Goal: Task Accomplishment & Management: Manage account settings

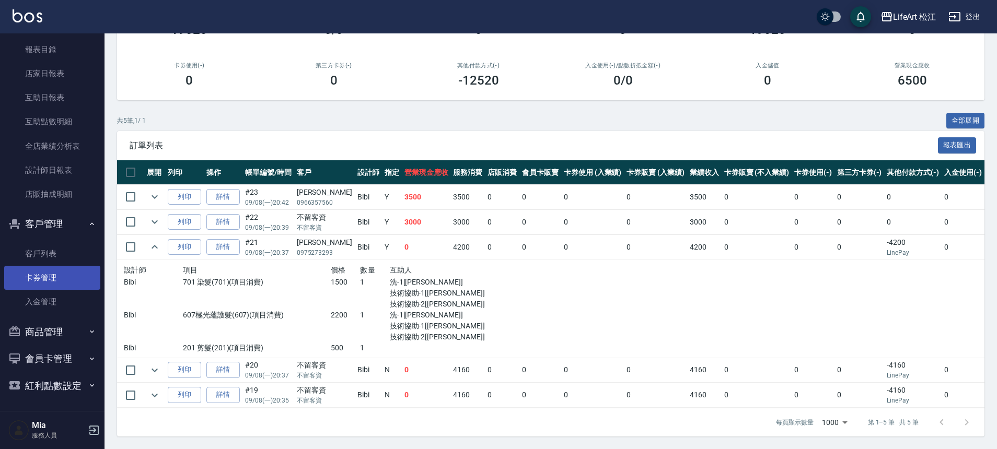
scroll to position [287, 0]
click at [48, 259] on link "客戶列表" at bounding box center [52, 253] width 96 height 24
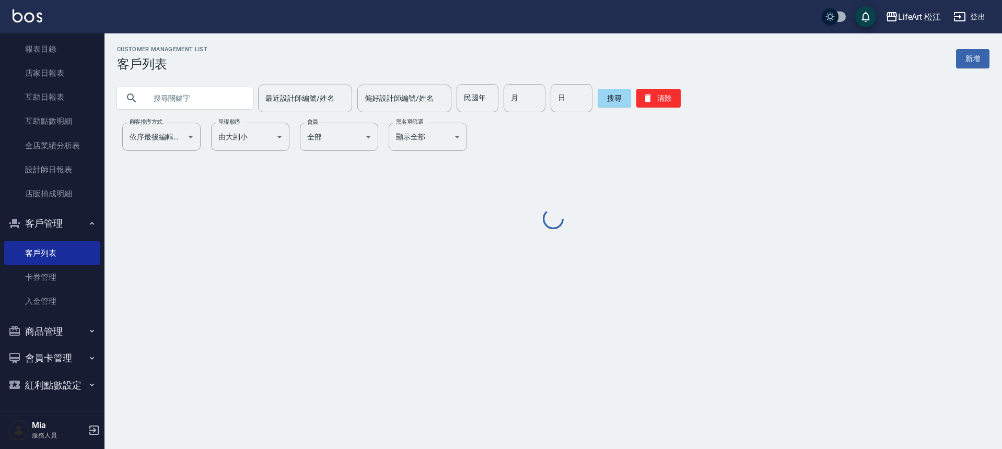
click at [171, 99] on input "text" at bounding box center [195, 98] width 98 height 28
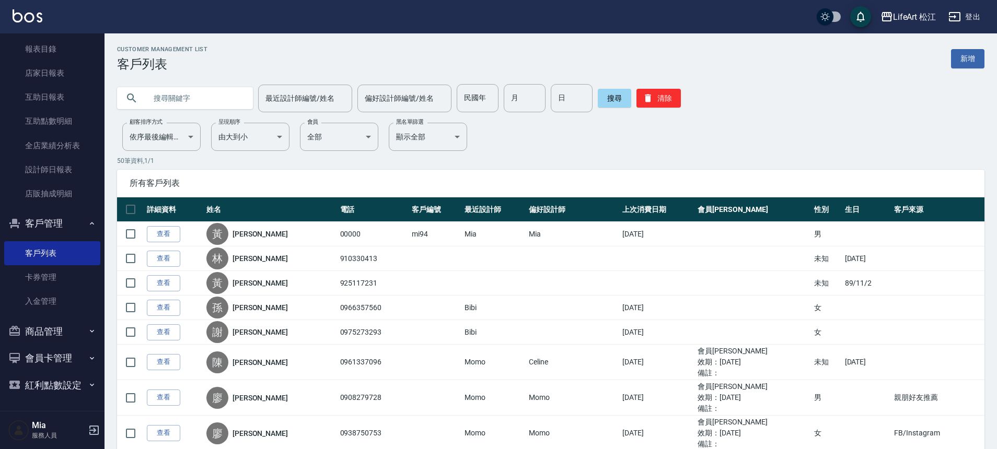
type input "ㄒ"
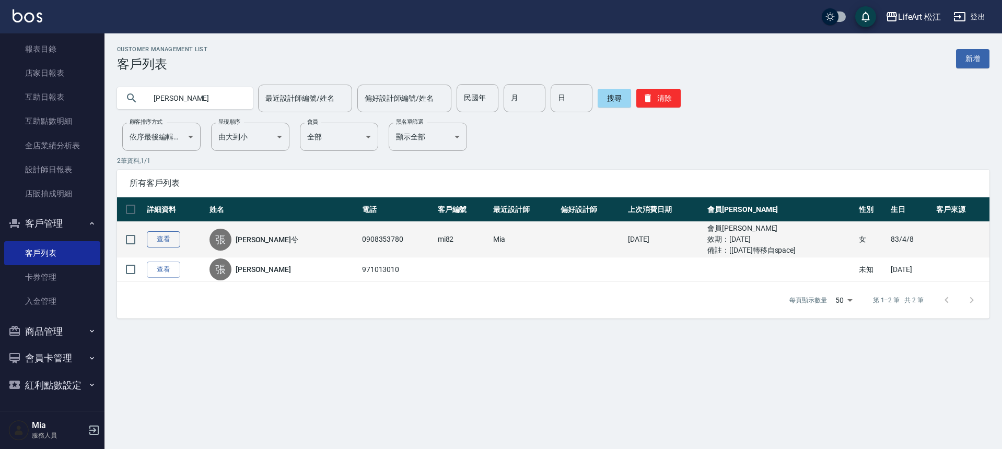
type input "[PERSON_NAME]"
click at [173, 241] on link "查看" at bounding box center [163, 239] width 33 height 16
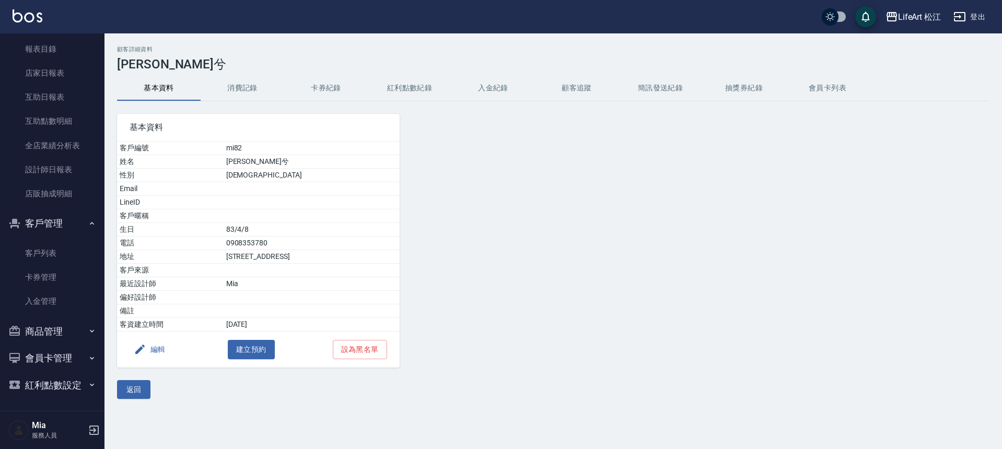
click at [241, 89] on button "消費記錄" at bounding box center [243, 88] width 84 height 25
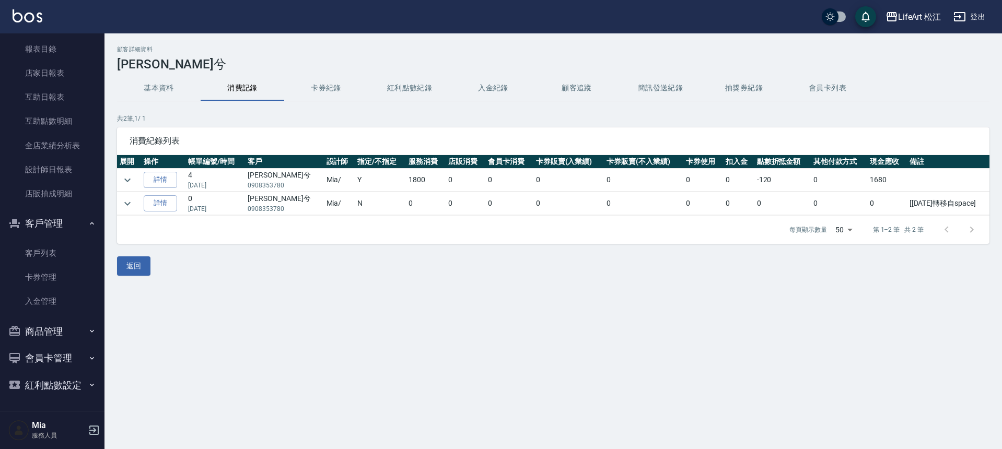
click at [164, 94] on button "基本資料" at bounding box center [159, 88] width 84 height 25
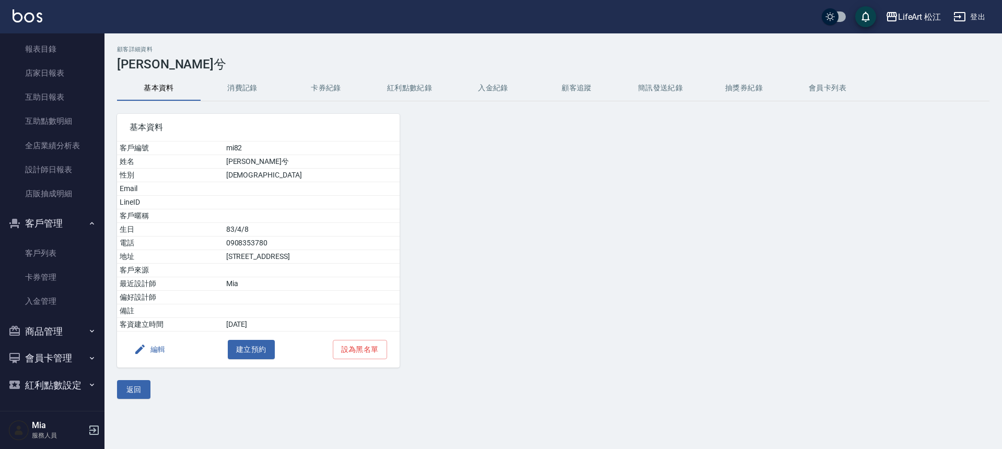
click at [240, 85] on button "消費記錄" at bounding box center [243, 88] width 84 height 25
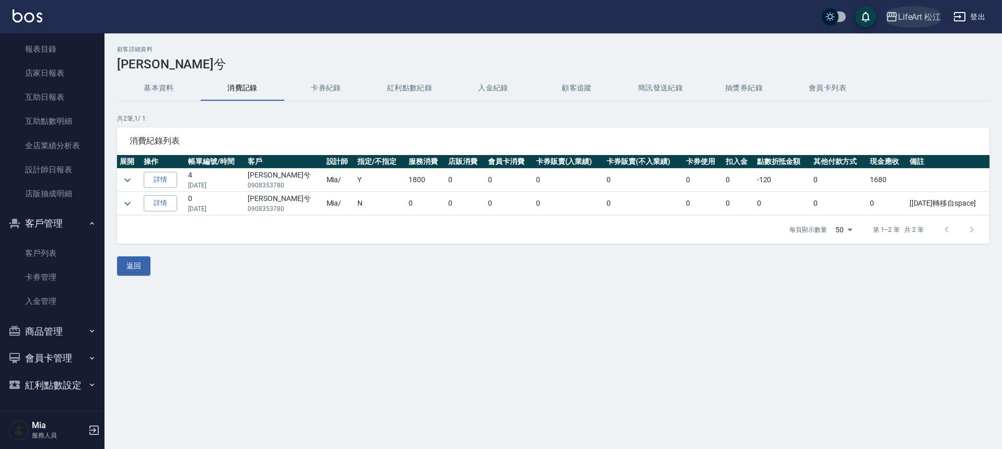
click at [898, 21] on div "LifeArt 松江" at bounding box center [919, 16] width 43 height 13
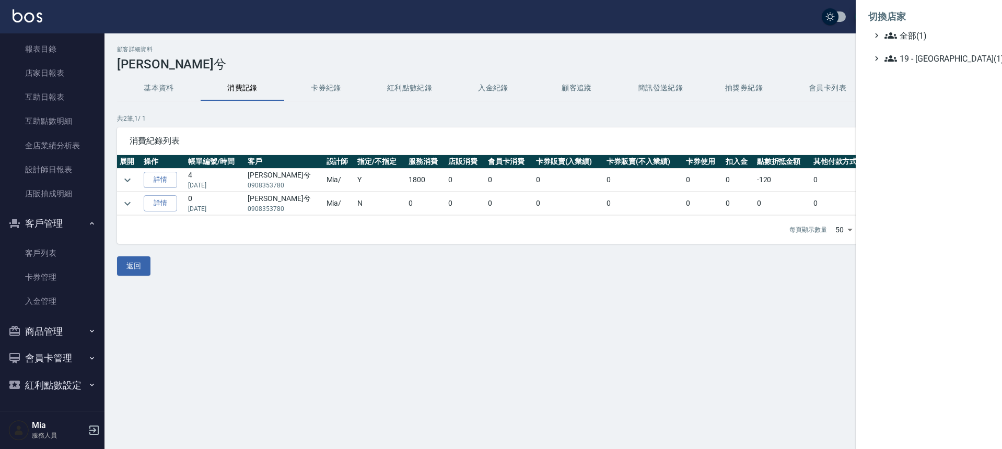
click at [899, 21] on li "切換店家" at bounding box center [928, 16] width 121 height 25
click at [620, 120] on div at bounding box center [501, 224] width 1002 height 449
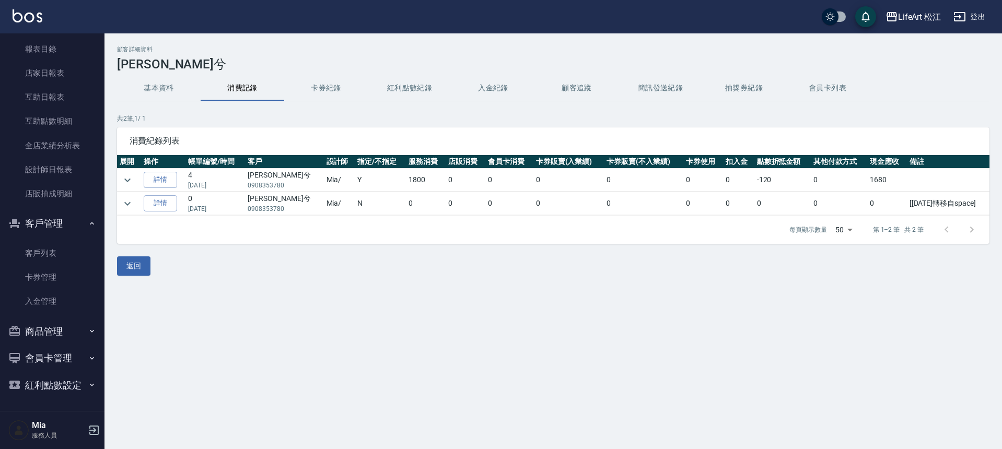
click at [330, 87] on button "卡券紀錄" at bounding box center [326, 88] width 84 height 25
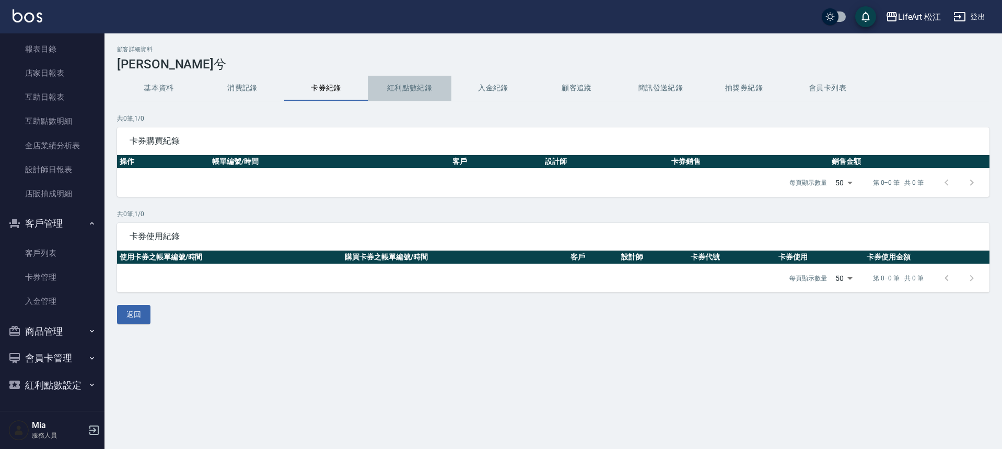
click at [423, 87] on button "紅利點數紀錄" at bounding box center [410, 88] width 84 height 25
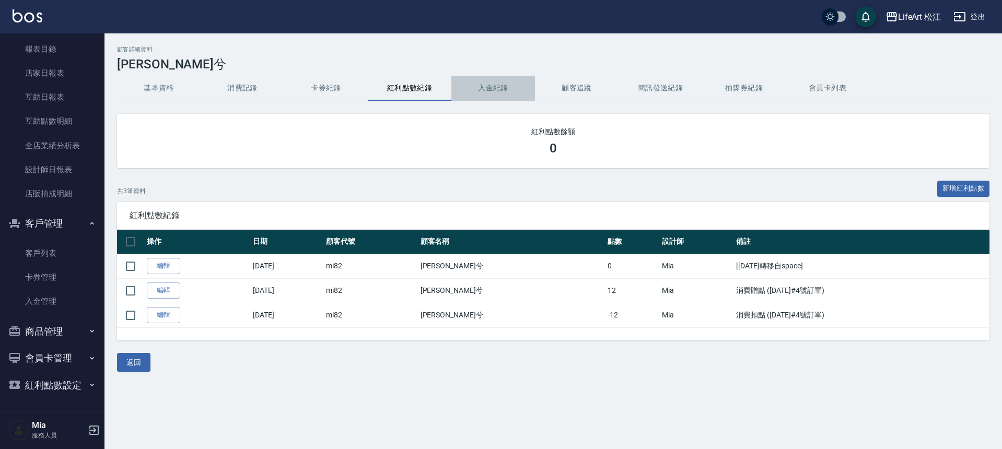
click at [471, 84] on button "入金紀錄" at bounding box center [493, 88] width 84 height 25
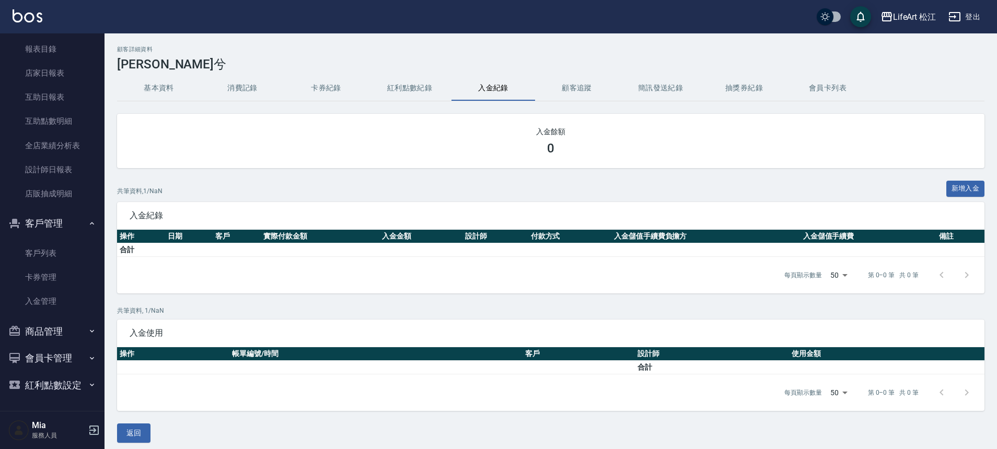
click at [614, 81] on button "顧客追蹤" at bounding box center [577, 88] width 84 height 25
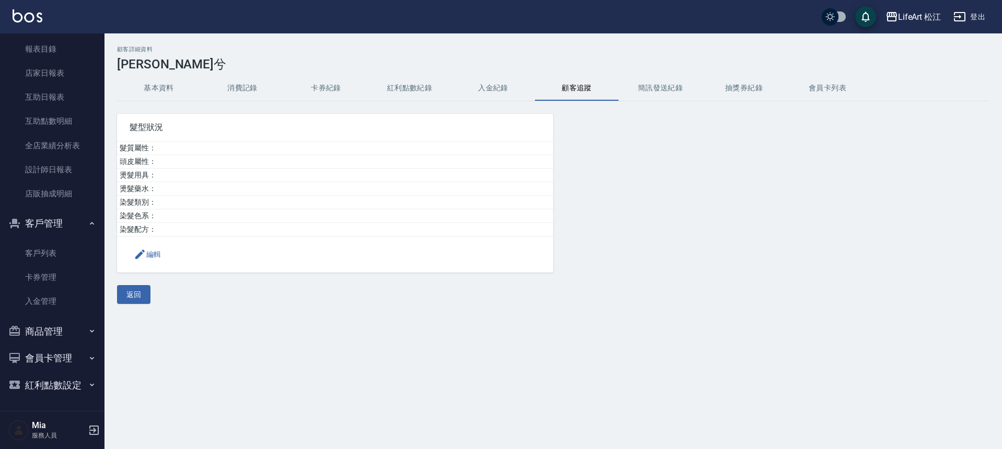
click at [680, 84] on button "簡訊發送紀錄" at bounding box center [661, 88] width 84 height 25
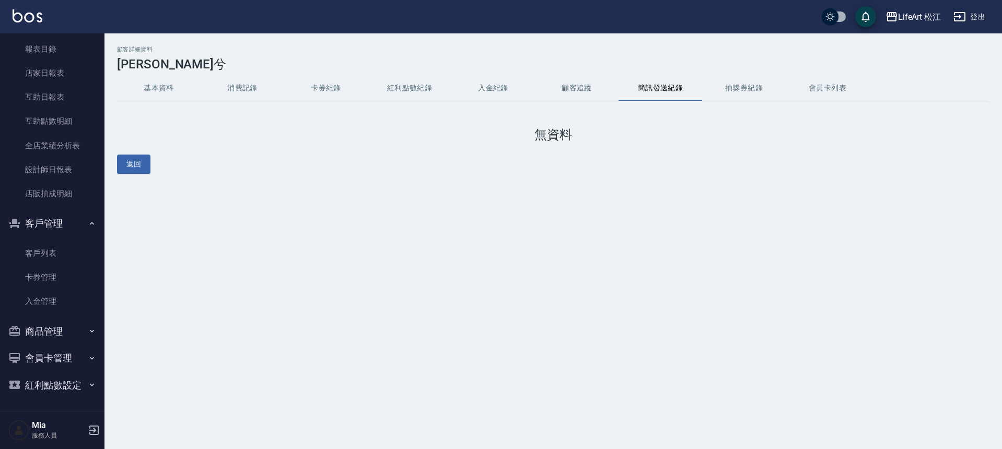
click at [747, 87] on button "抽獎券紀錄" at bounding box center [744, 88] width 84 height 25
click at [812, 86] on button "會員卡列表" at bounding box center [828, 88] width 84 height 25
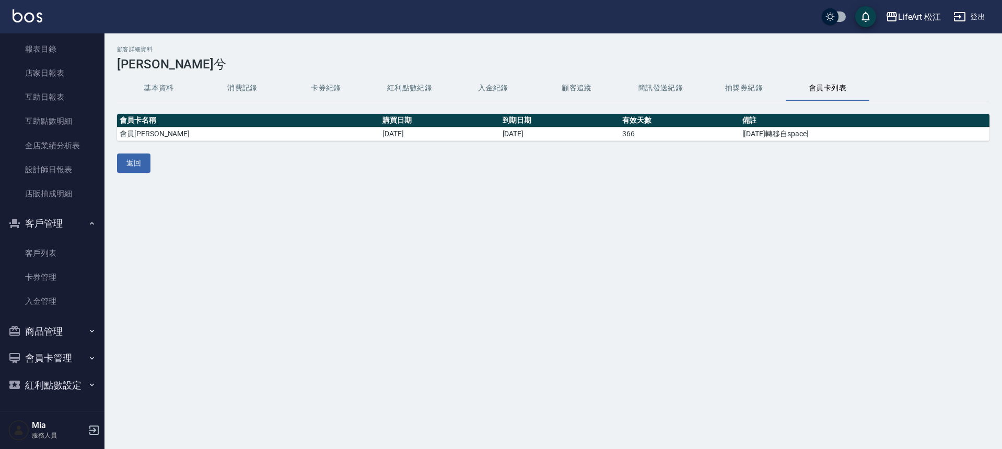
click at [479, 80] on button "入金紀錄" at bounding box center [493, 88] width 84 height 25
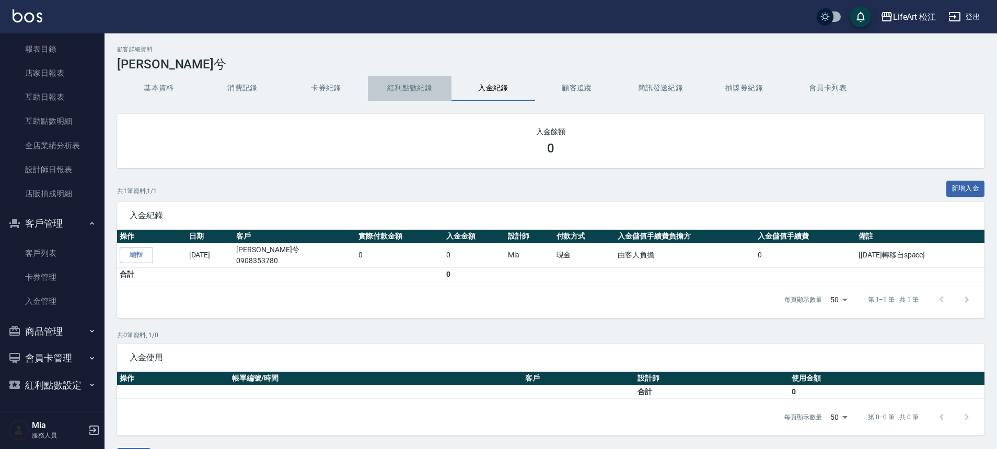
click at [441, 91] on button "紅利點數紀錄" at bounding box center [410, 88] width 84 height 25
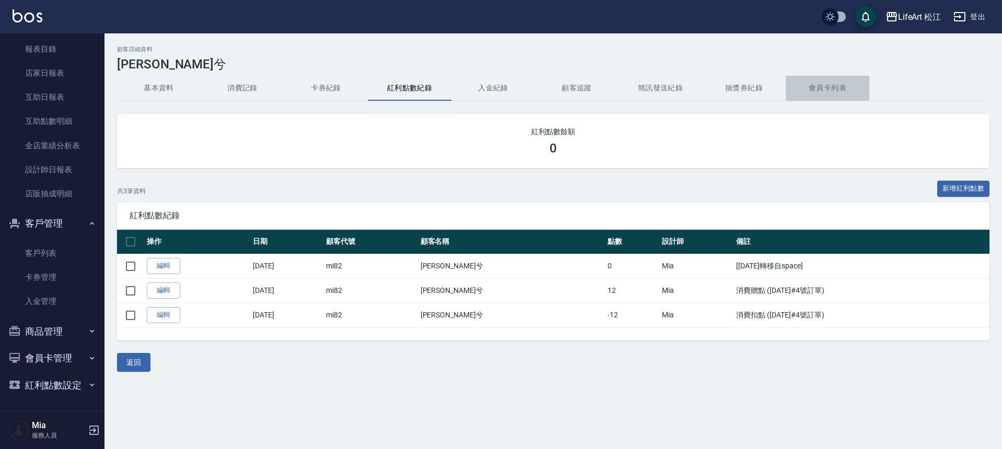
click at [811, 82] on button "會員卡列表" at bounding box center [828, 88] width 84 height 25
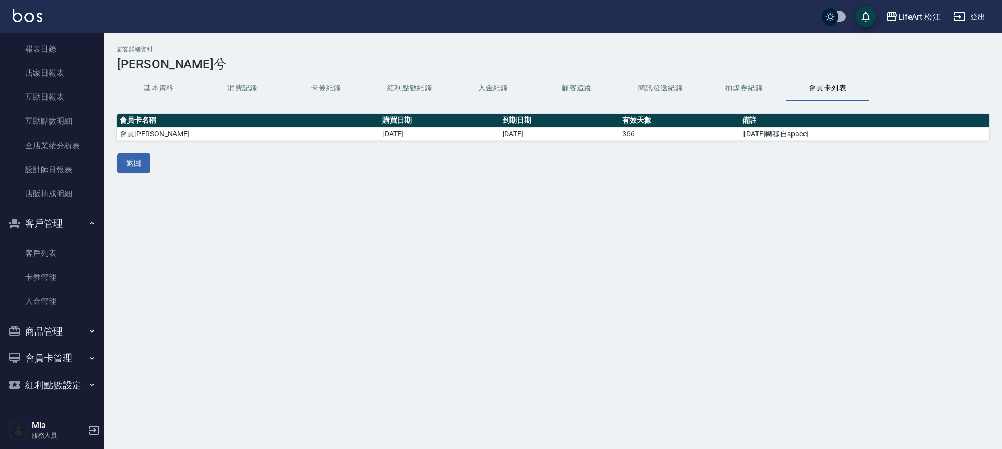
click at [356, 87] on button "卡券紀錄" at bounding box center [326, 88] width 84 height 25
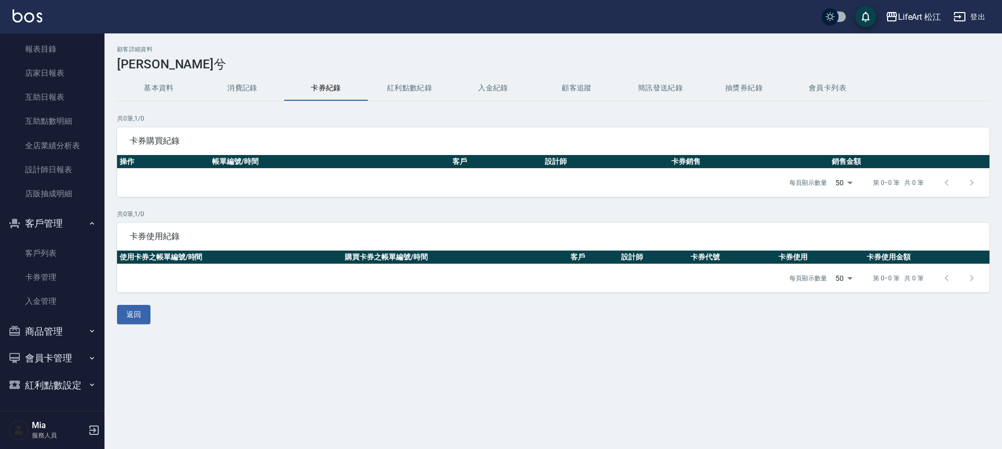
click at [390, 87] on button "紅利點數紀錄" at bounding box center [410, 88] width 84 height 25
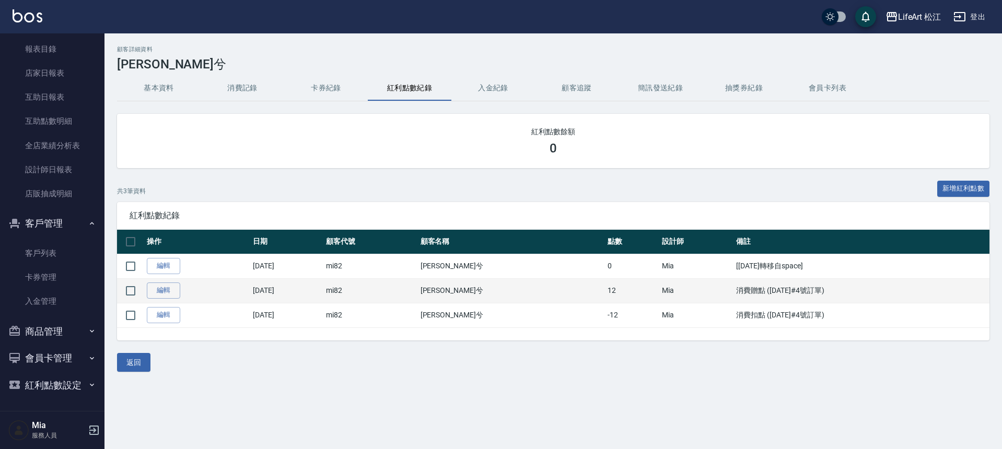
click at [659, 297] on td "Mia" at bounding box center [696, 290] width 75 height 25
click at [231, 293] on td "編輯" at bounding box center [197, 290] width 106 height 25
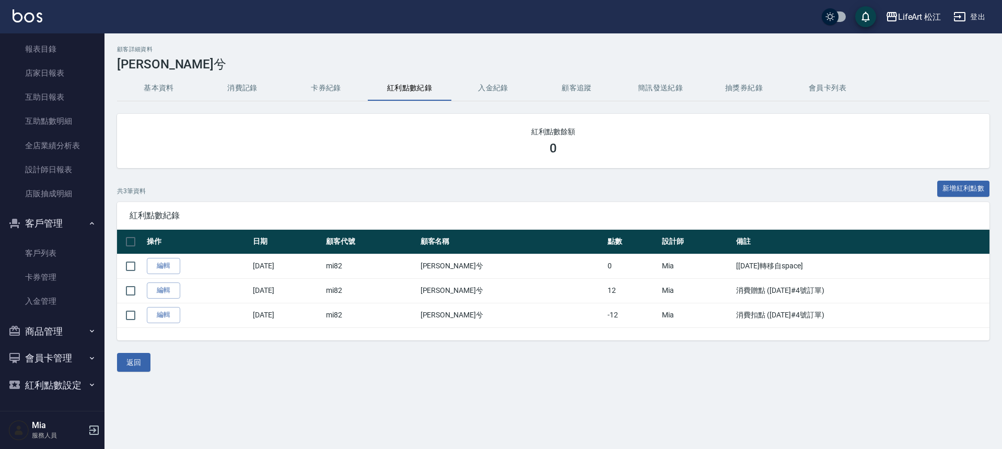
click at [43, 432] on p "服務人員" at bounding box center [58, 435] width 53 height 9
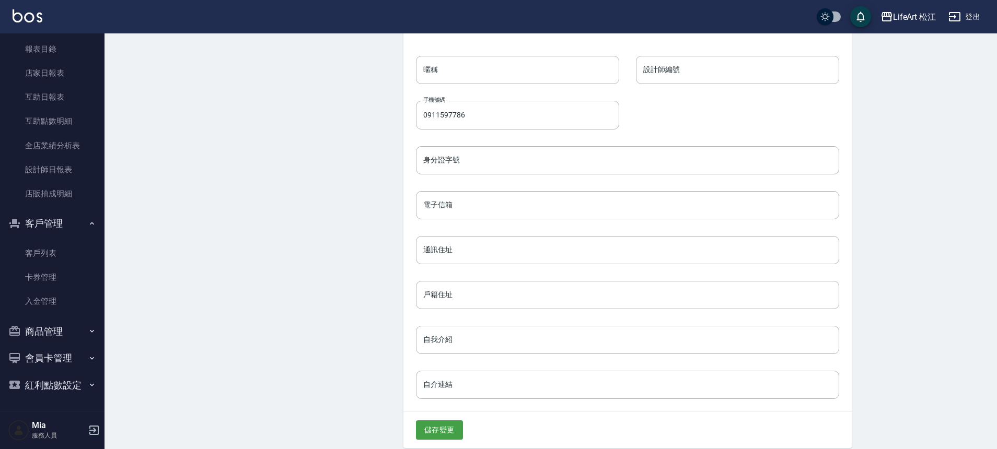
scroll to position [204, 0]
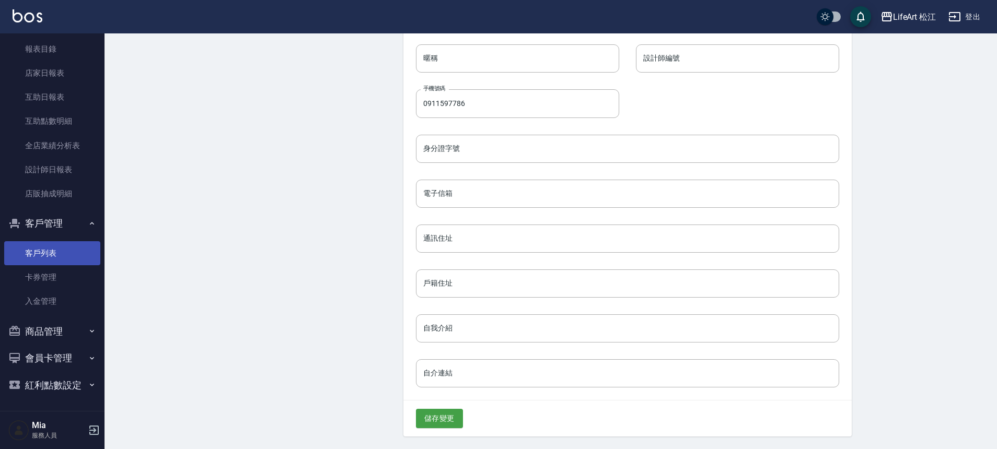
click at [54, 249] on link "客戶列表" at bounding box center [52, 253] width 96 height 24
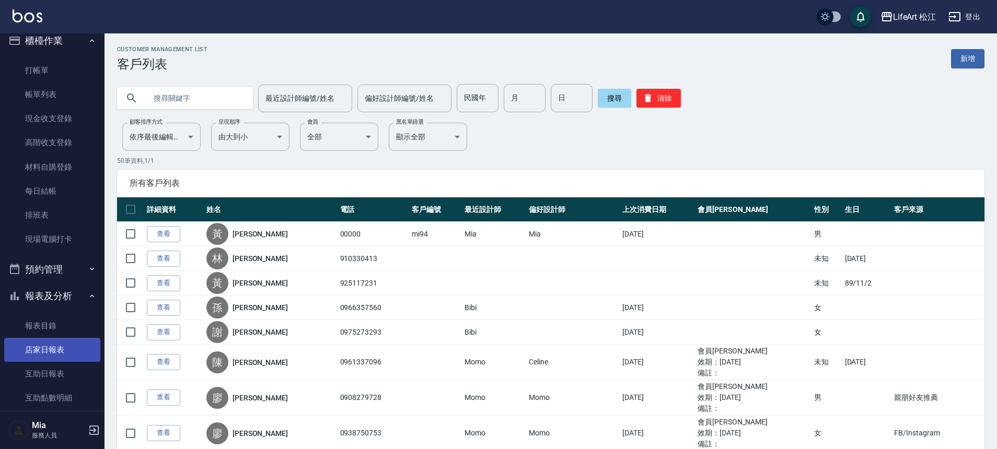
scroll to position [228, 0]
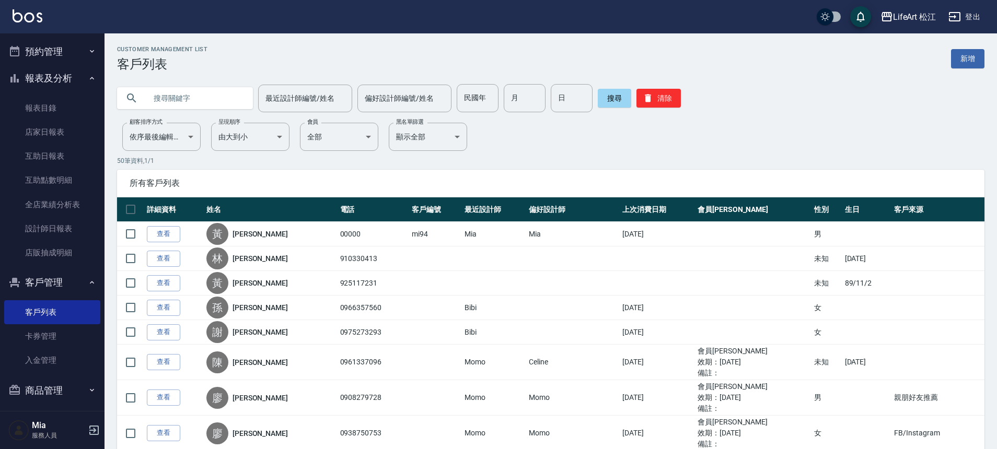
click at [42, 429] on h5 "Mia" at bounding box center [58, 426] width 53 height 10
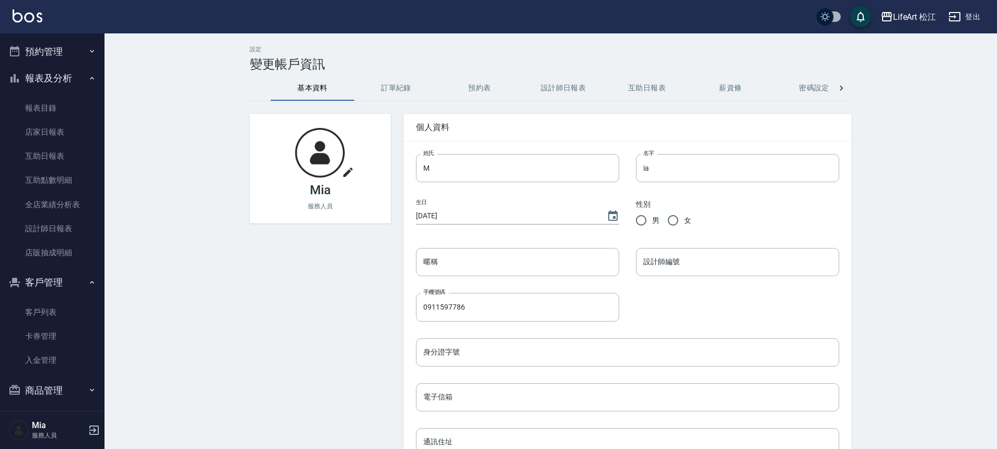
click at [910, 18] on div "LifeArt 松江" at bounding box center [914, 16] width 43 height 13
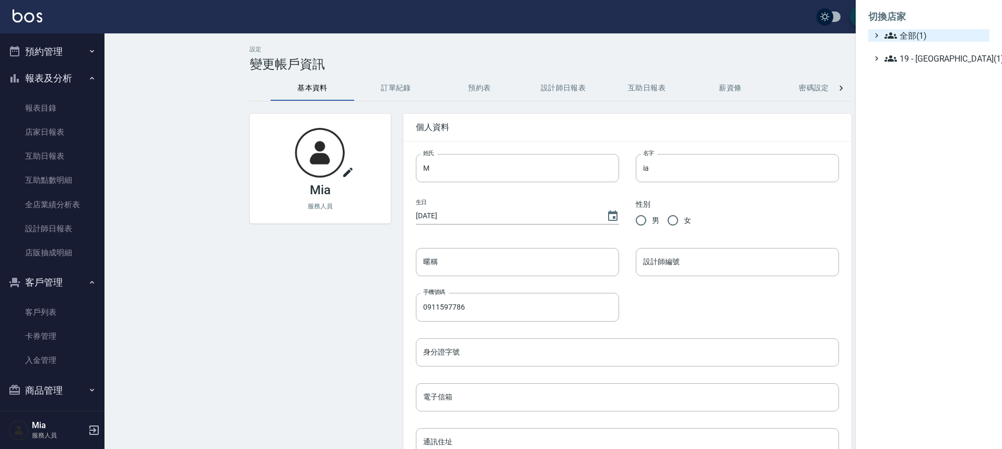
click at [904, 32] on span "全部(1)" at bounding box center [935, 35] width 101 height 13
click at [828, 47] on div at bounding box center [501, 224] width 1002 height 449
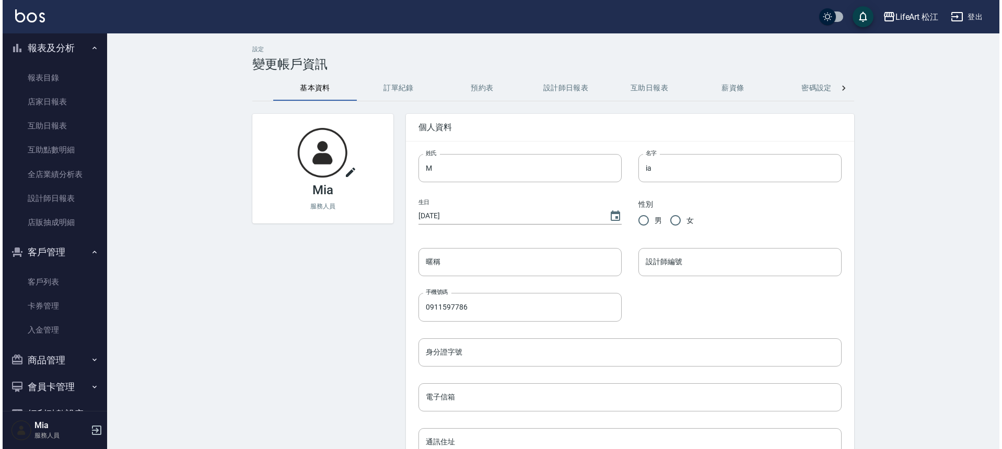
scroll to position [287, 0]
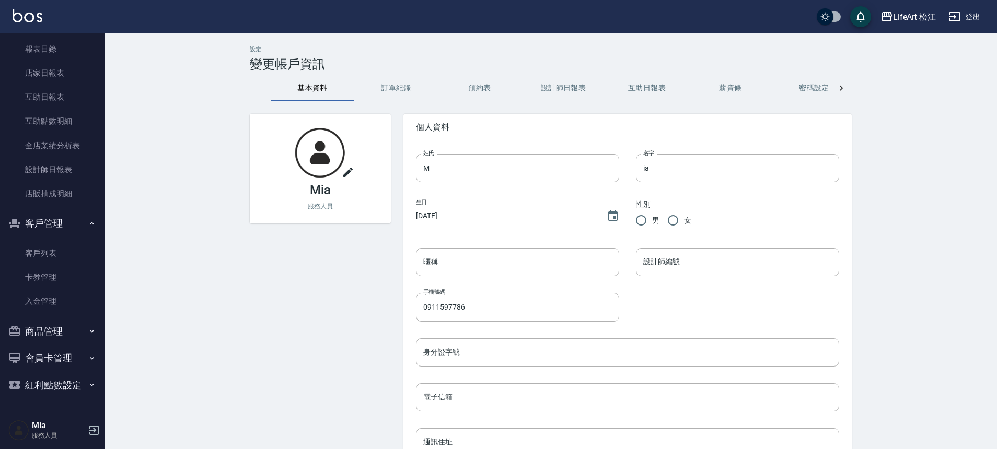
click at [22, 432] on img at bounding box center [18, 430] width 21 height 21
click at [47, 431] on p "服務人員" at bounding box center [58, 435] width 53 height 9
click at [33, 426] on h5 "Mia" at bounding box center [58, 426] width 53 height 10
click at [956, 22] on icon "button" at bounding box center [954, 16] width 13 height 13
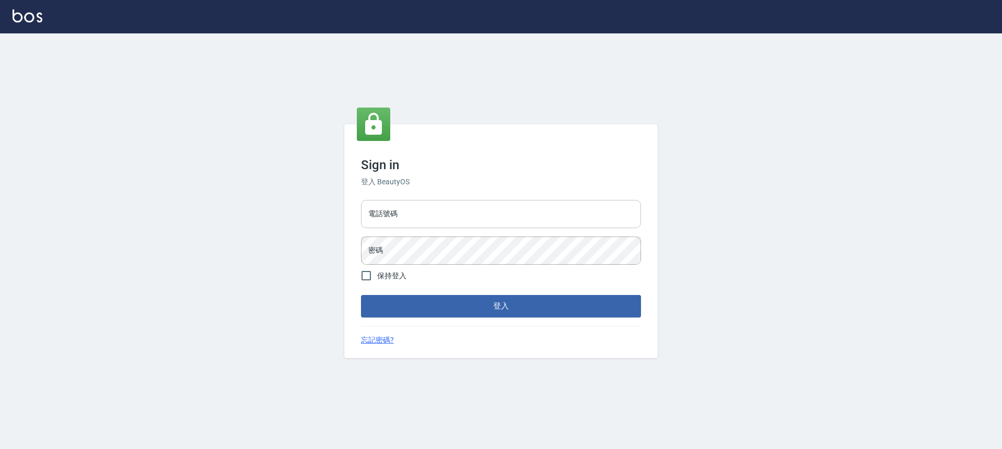
click at [471, 213] on input "電話號碼" at bounding box center [501, 214] width 280 height 28
click at [482, 156] on div "Sign in 登入 BeautyOS 電話號碼 電話號碼 密碼 密碼 保持登入 登入 忘記密碼?" at bounding box center [501, 241] width 314 height 234
click at [455, 214] on input "電話號碼" at bounding box center [501, 214] width 280 height 28
click at [542, 150] on div "Sign in 登入 BeautyOS 電話號碼 電話號碼 密碼 密碼 保持登入 登入 忘記密碼?" at bounding box center [501, 241] width 314 height 234
click at [426, 216] on input "電話號碼" at bounding box center [501, 214] width 280 height 28
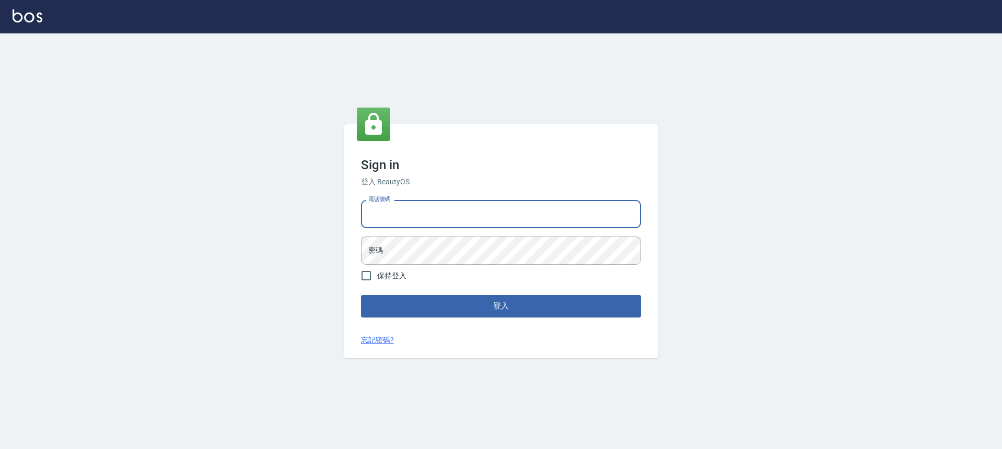
click at [496, 214] on input "電話號碼" at bounding box center [501, 214] width 280 height 28
type input "０"
type input "h"
type input "0911597786"
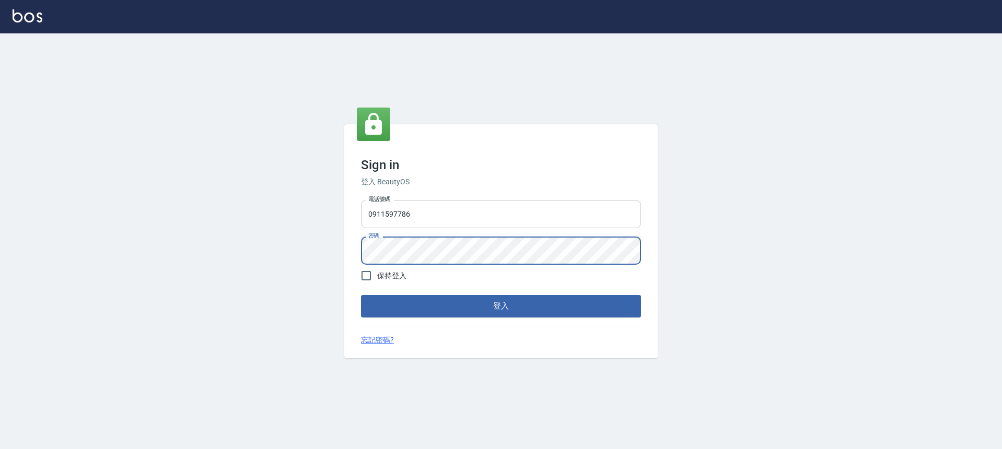
click at [361, 295] on button "登入" at bounding box center [501, 306] width 280 height 22
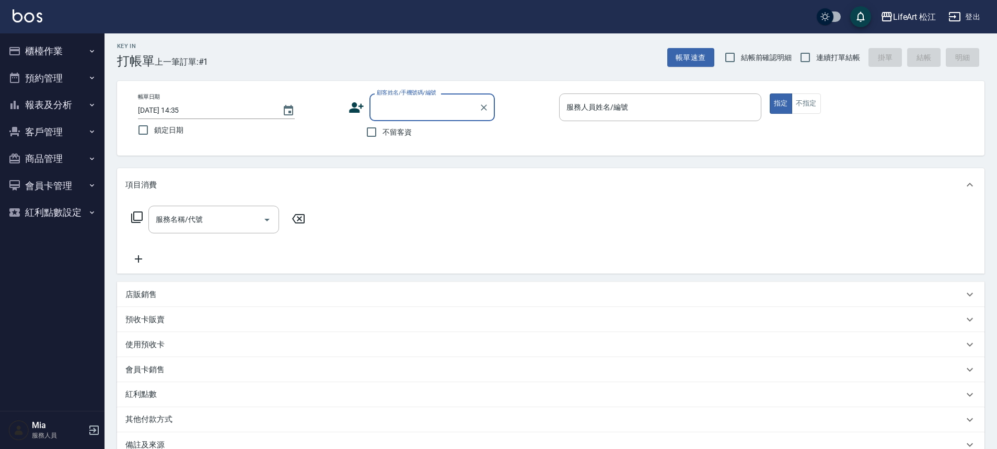
scroll to position [4, 0]
click at [55, 136] on button "客戶管理" at bounding box center [52, 132] width 96 height 27
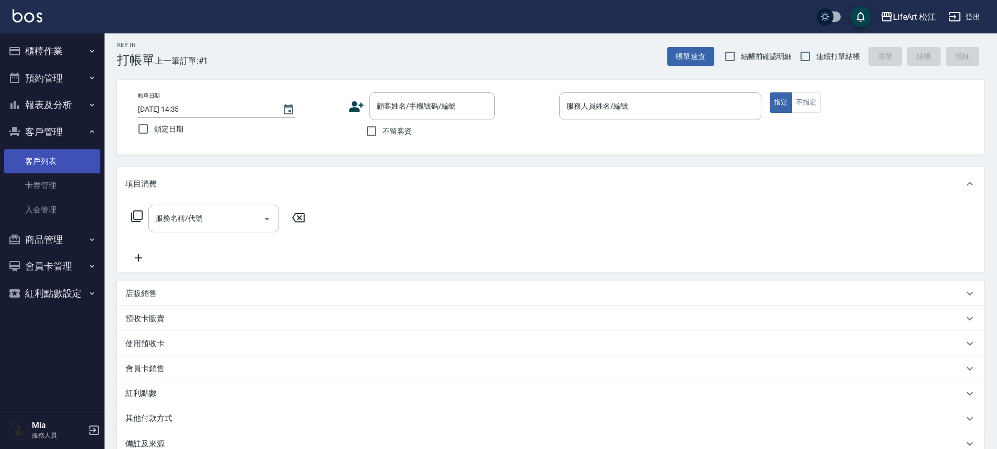
click at [54, 168] on link "客戶列表" at bounding box center [52, 161] width 96 height 24
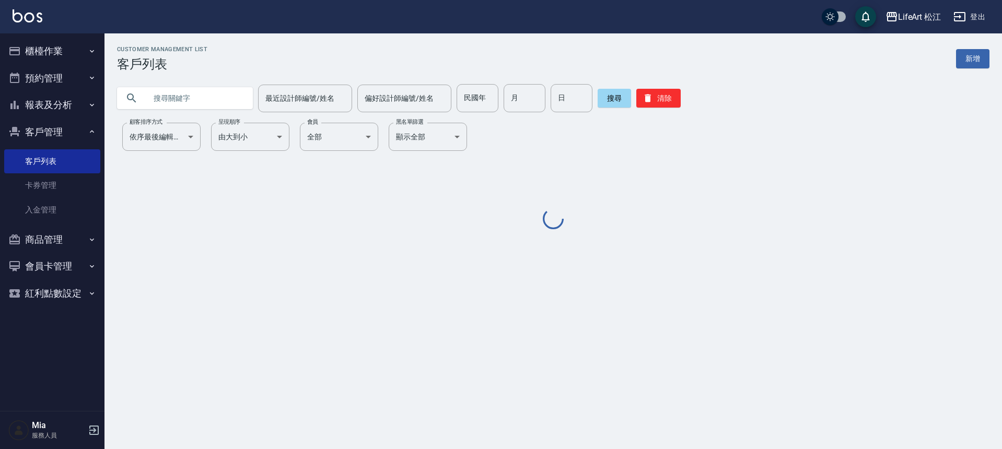
click at [188, 96] on input "text" at bounding box center [195, 98] width 98 height 28
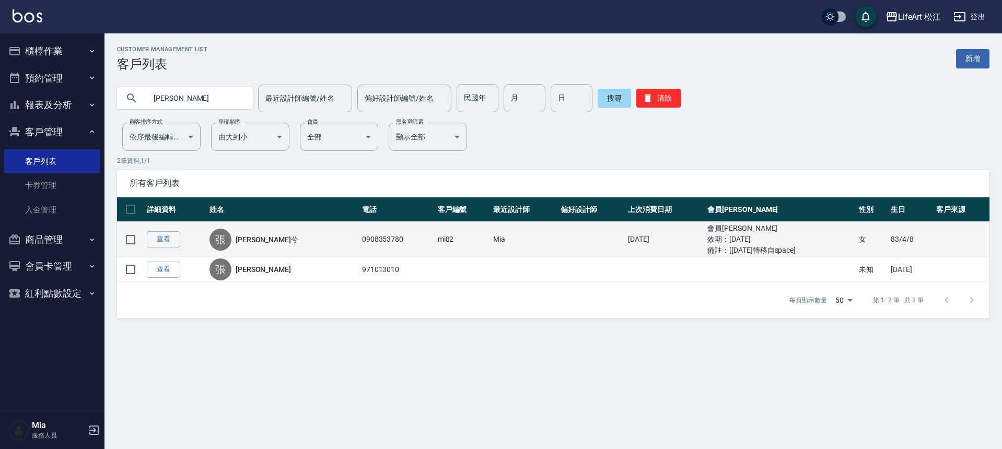
type input "[PERSON_NAME]"
drag, startPoint x: 282, startPoint y: 242, endPoint x: 319, endPoint y: 241, distance: 36.6
click at [319, 241] on tr "查看 [PERSON_NAME]兮 0908353780 mi82 Mia [DATE] 會員卡 效期： [DATE] 備註： [[DATE]轉移自space…" at bounding box center [553, 240] width 873 height 36
click at [359, 239] on td "0908353780" at bounding box center [397, 240] width 76 height 36
click at [359, 240] on td "0908353780" at bounding box center [397, 240] width 76 height 36
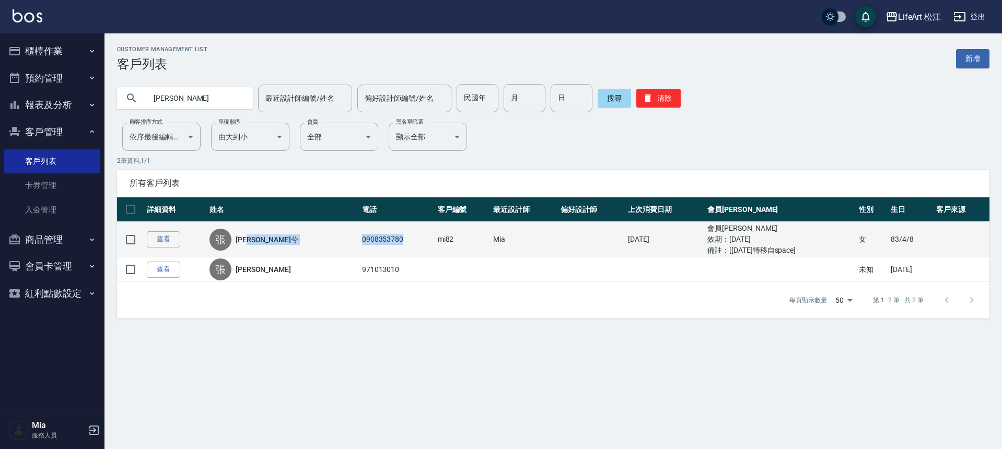
drag, startPoint x: 285, startPoint y: 239, endPoint x: 345, endPoint y: 241, distance: 60.6
click at [345, 241] on tr "查看 [PERSON_NAME]兮 0908353780 mi82 Mia [DATE] 會員卡 效期： [DATE] 備註： [[DATE]轉移自space…" at bounding box center [553, 240] width 873 height 36
click at [283, 241] on div "[PERSON_NAME]兮" at bounding box center [283, 240] width 147 height 22
drag, startPoint x: 300, startPoint y: 240, endPoint x: 359, endPoint y: 240, distance: 59.6
click at [359, 240] on td "0908353780" at bounding box center [397, 240] width 76 height 36
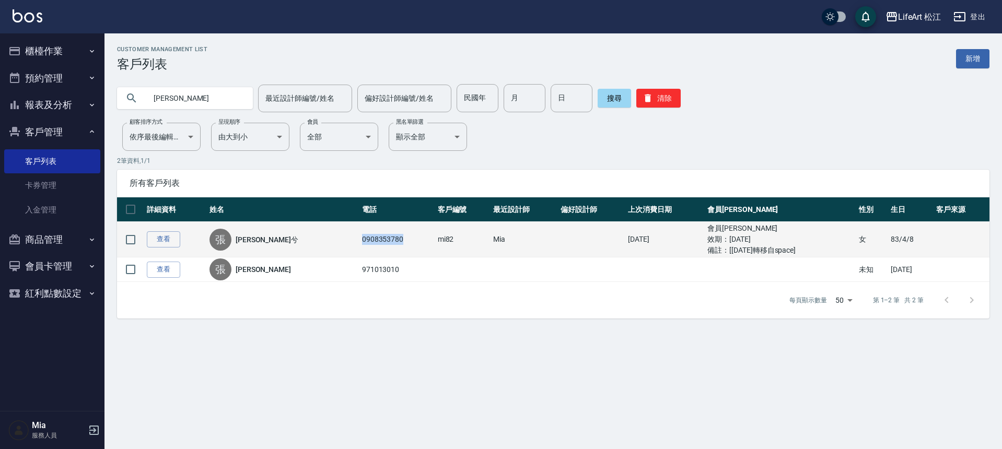
click at [359, 240] on td "0908353780" at bounding box center [397, 240] width 76 height 36
click at [160, 242] on link "查看" at bounding box center [163, 239] width 33 height 16
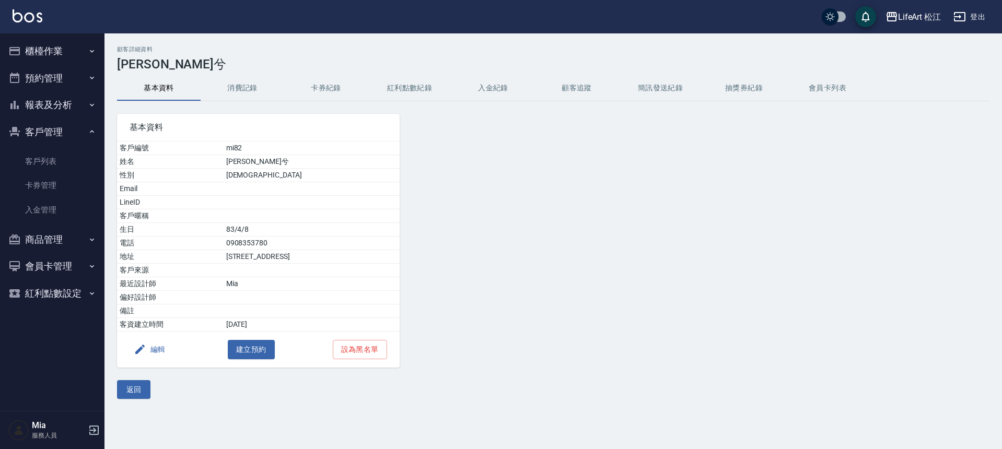
click at [243, 94] on button "消費記錄" at bounding box center [243, 88] width 84 height 25
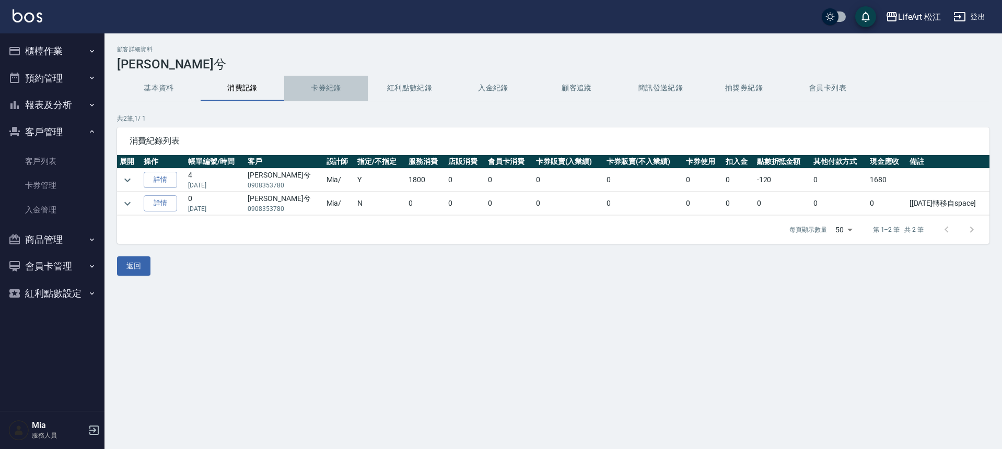
click at [300, 90] on button "卡券紀錄" at bounding box center [326, 88] width 84 height 25
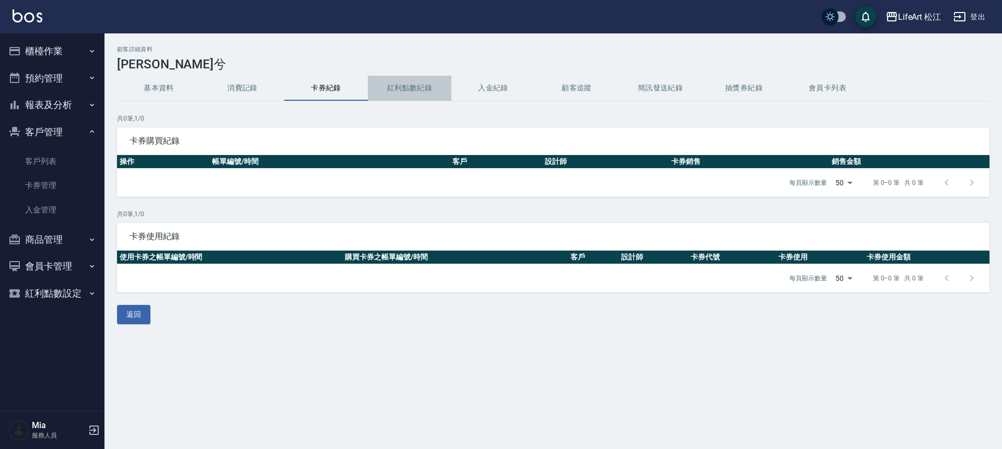
click at [409, 94] on button "紅利點數紀錄" at bounding box center [410, 88] width 84 height 25
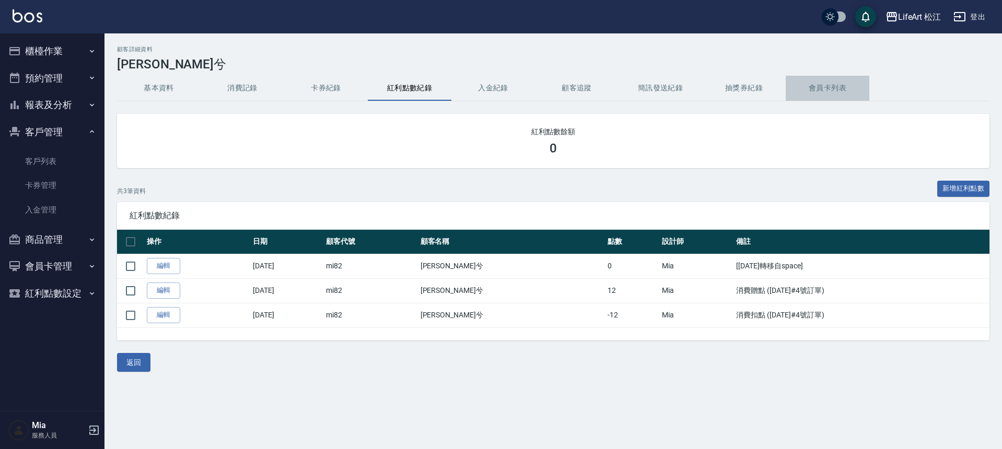
click at [851, 95] on button "會員卡列表" at bounding box center [828, 88] width 84 height 25
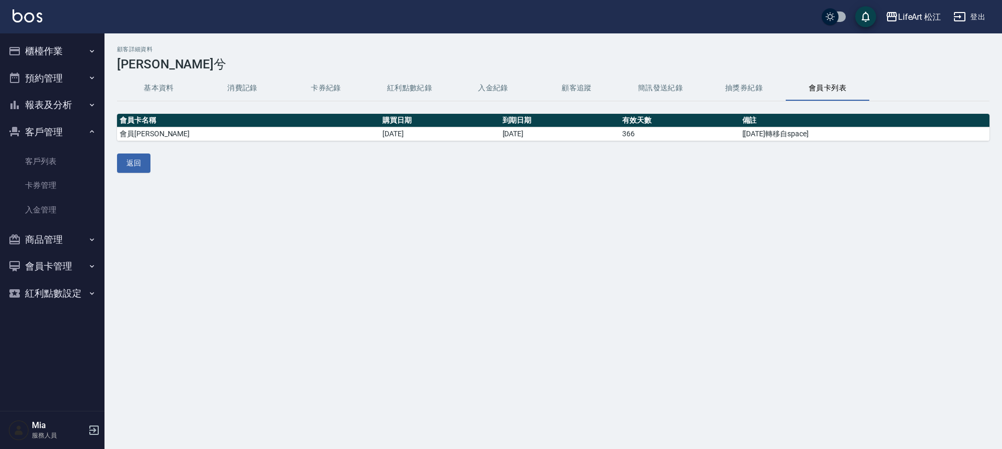
click at [716, 86] on button "抽獎券紀錄" at bounding box center [744, 88] width 84 height 25
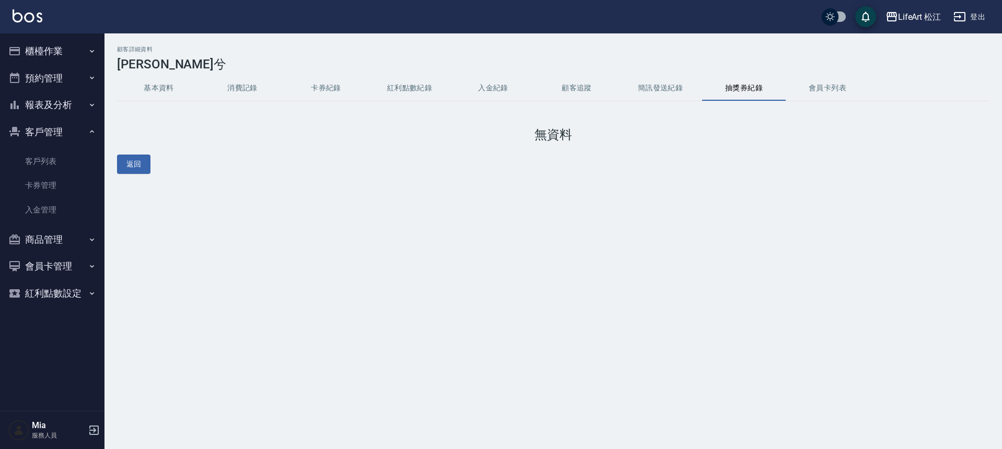
click at [809, 89] on button "會員卡列表" at bounding box center [828, 88] width 84 height 25
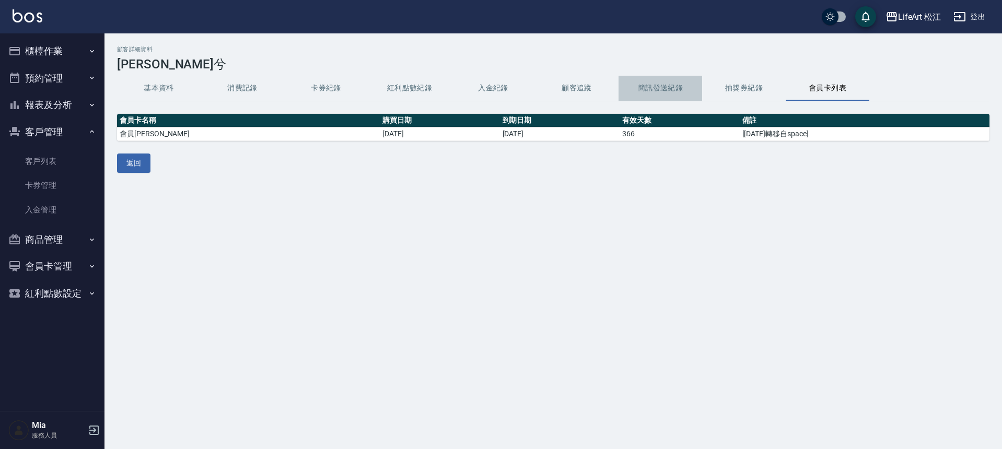
click at [690, 91] on button "簡訊發送紀錄" at bounding box center [661, 88] width 84 height 25
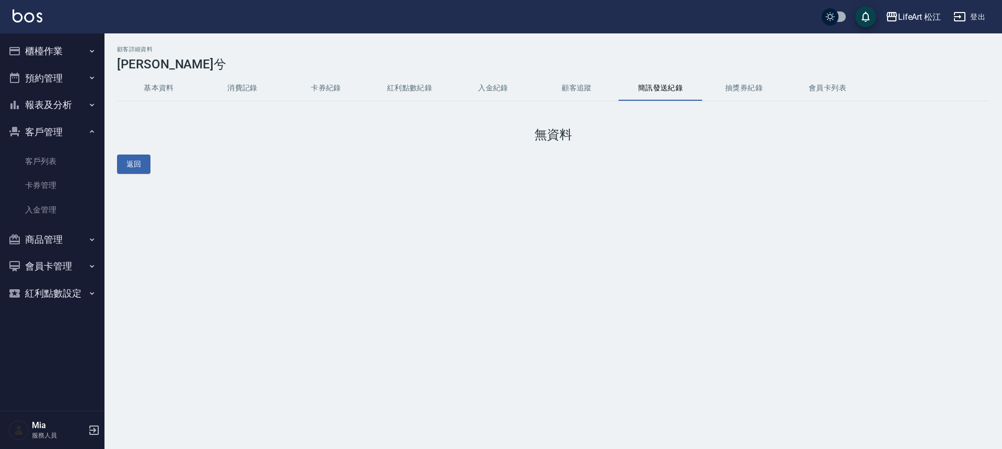
click at [571, 94] on button "顧客追蹤" at bounding box center [577, 88] width 84 height 25
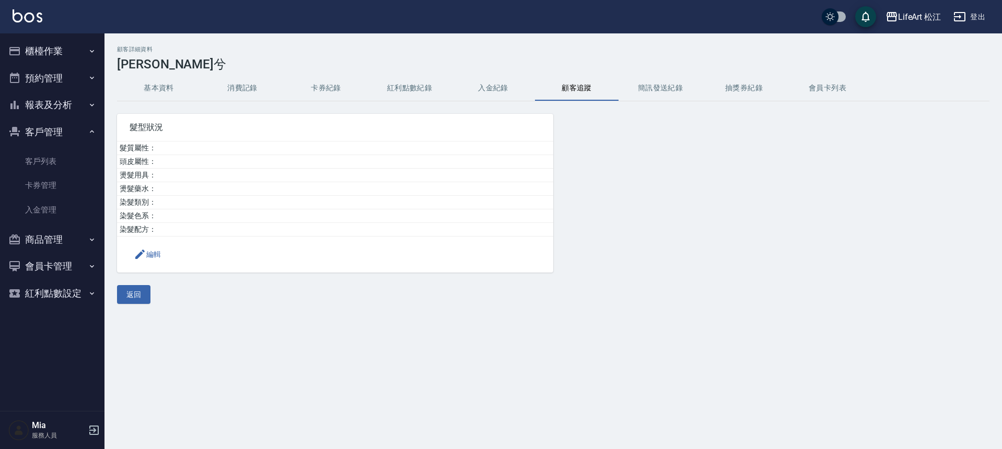
click at [462, 90] on button "入金紀錄" at bounding box center [493, 88] width 84 height 25
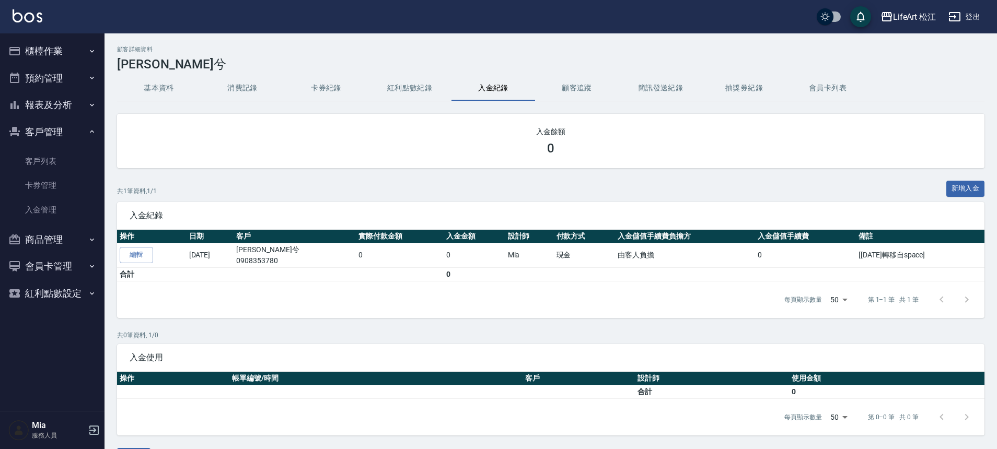
click at [393, 90] on button "紅利點數紀錄" at bounding box center [410, 88] width 84 height 25
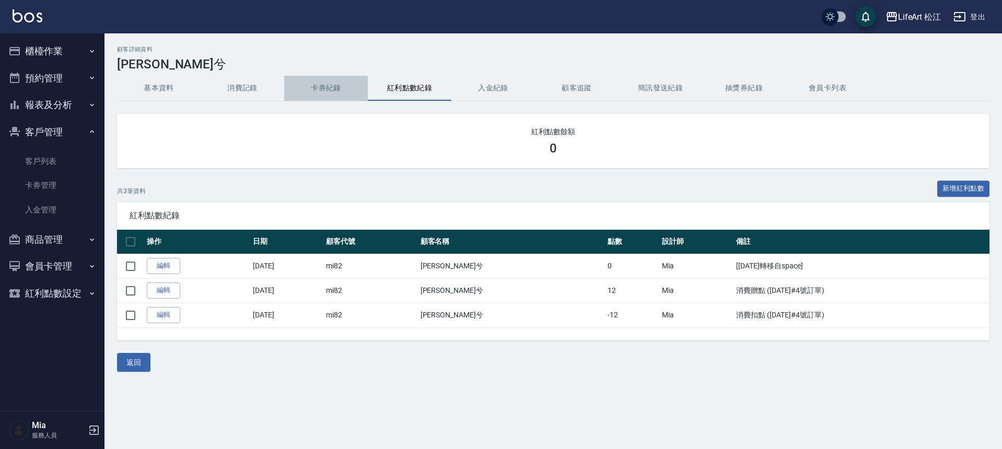
click at [312, 88] on button "卡券紀錄" at bounding box center [326, 88] width 84 height 25
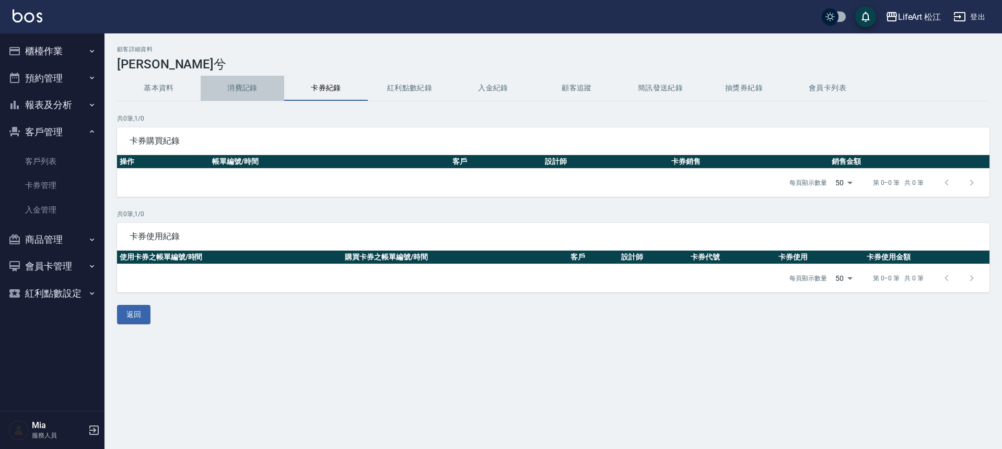
click at [247, 84] on button "消費記錄" at bounding box center [243, 88] width 84 height 25
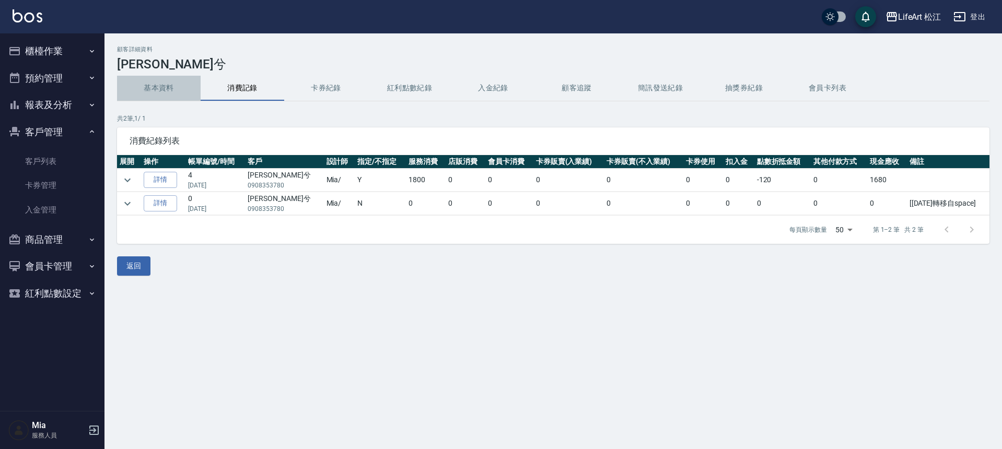
click at [155, 94] on button "基本資料" at bounding box center [159, 88] width 84 height 25
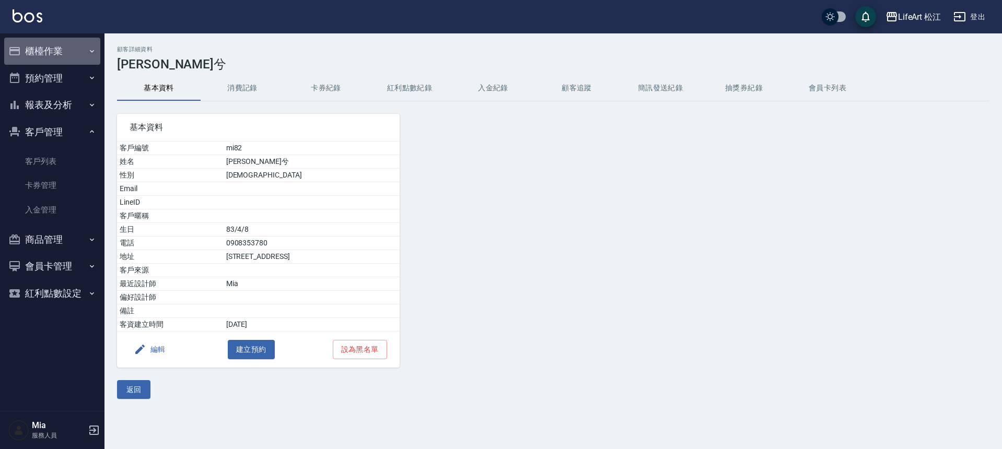
click at [56, 51] on button "櫃檯作業" at bounding box center [52, 51] width 96 height 27
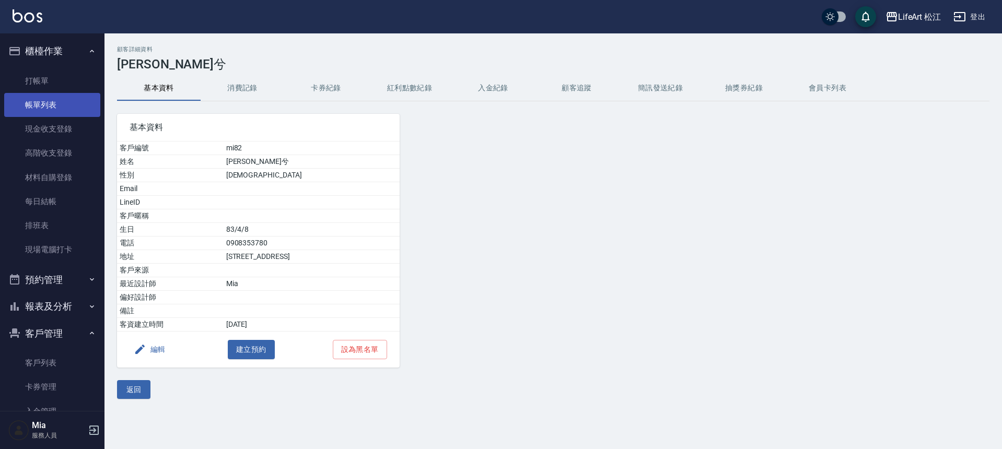
click at [53, 101] on link "帳單列表" at bounding box center [52, 105] width 96 height 24
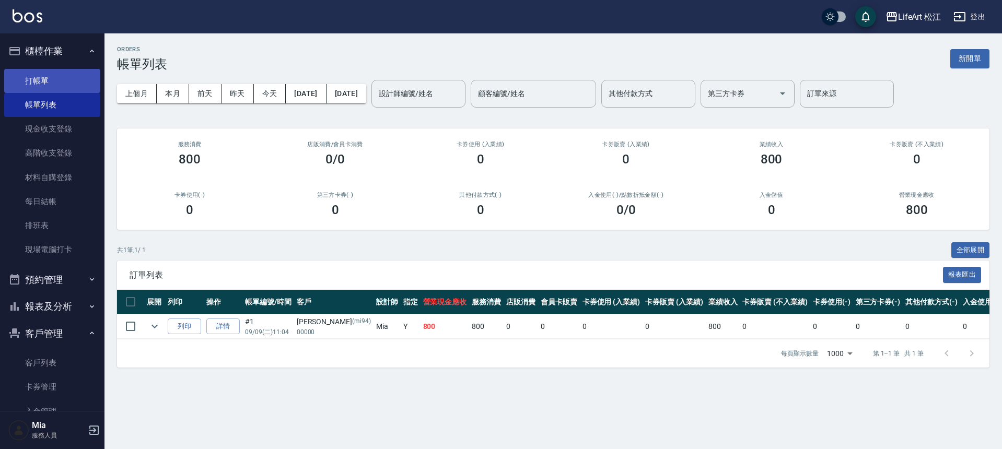
click at [63, 86] on link "打帳單" at bounding box center [52, 81] width 96 height 24
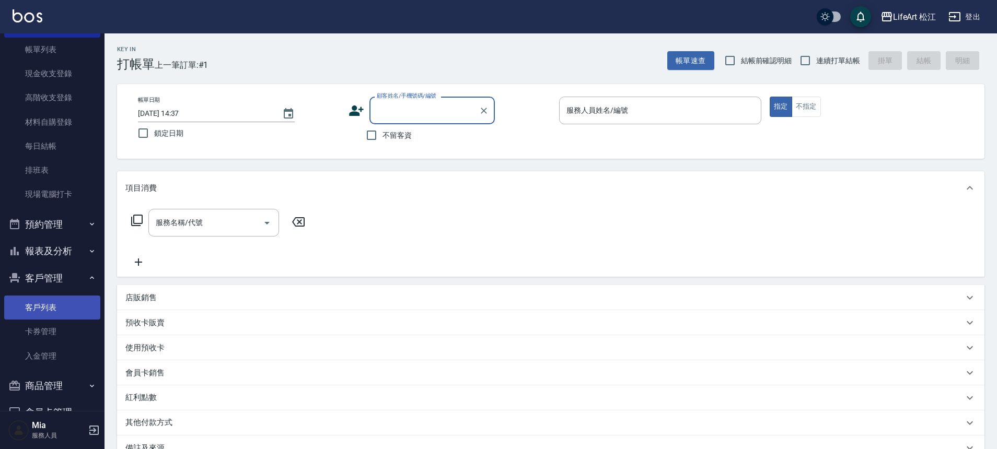
scroll to position [98, 0]
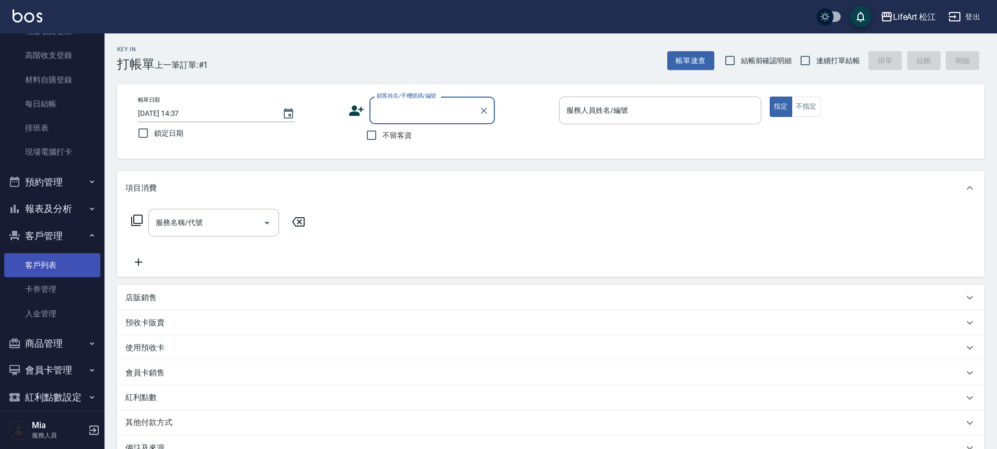
click at [62, 266] on link "客戶列表" at bounding box center [52, 265] width 96 height 24
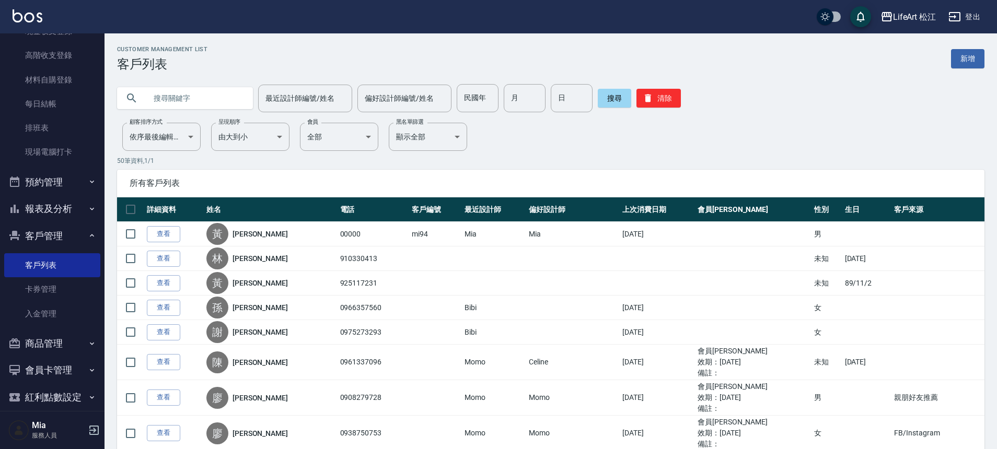
click at [212, 99] on input "text" at bounding box center [195, 98] width 98 height 28
type input "ㄕ"
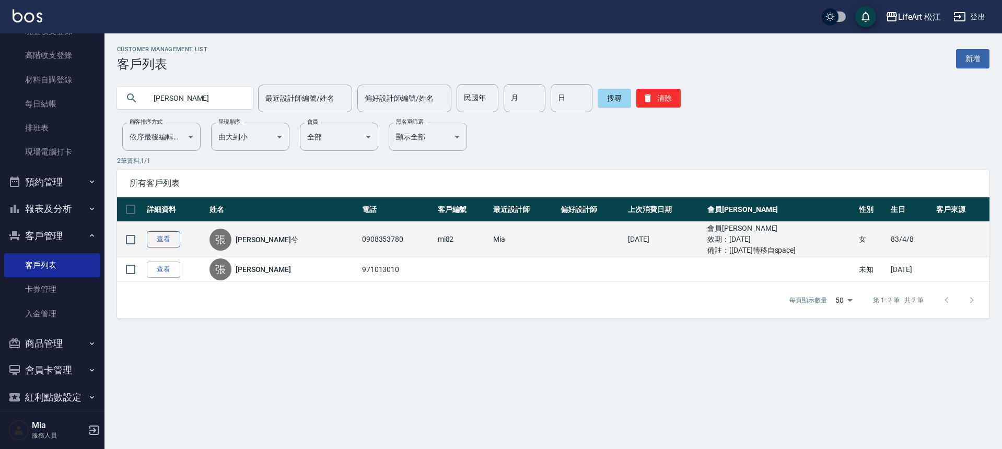
type input "[PERSON_NAME]"
click at [168, 237] on link "查看" at bounding box center [163, 239] width 33 height 16
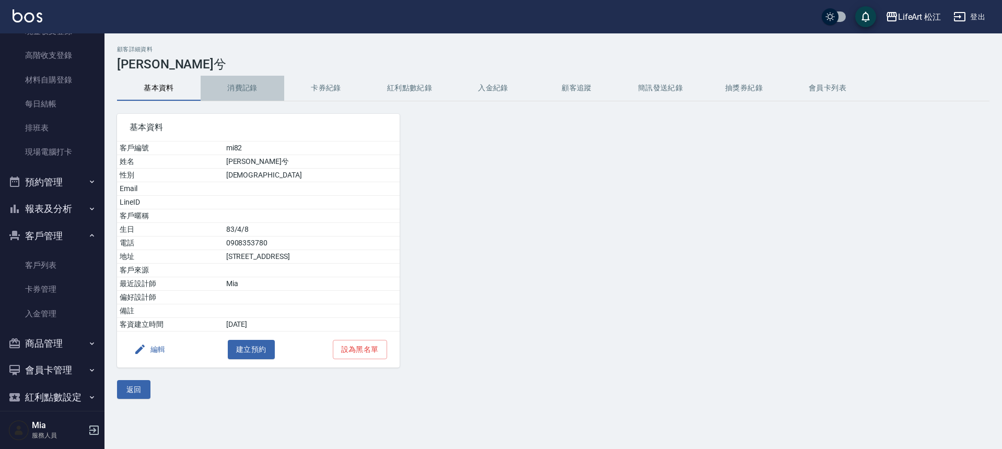
click at [257, 87] on button "消費記錄" at bounding box center [243, 88] width 84 height 25
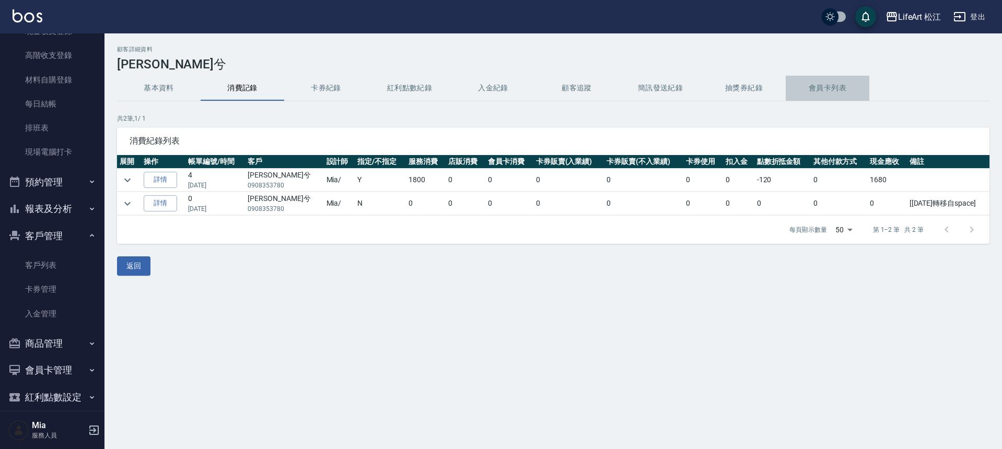
click at [829, 86] on button "會員卡列表" at bounding box center [828, 88] width 84 height 25
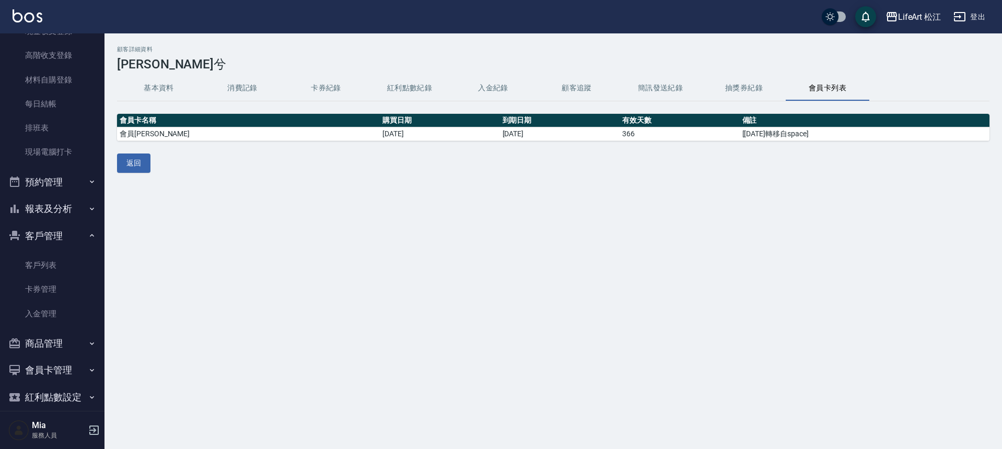
click at [485, 91] on button "入金紀錄" at bounding box center [493, 88] width 84 height 25
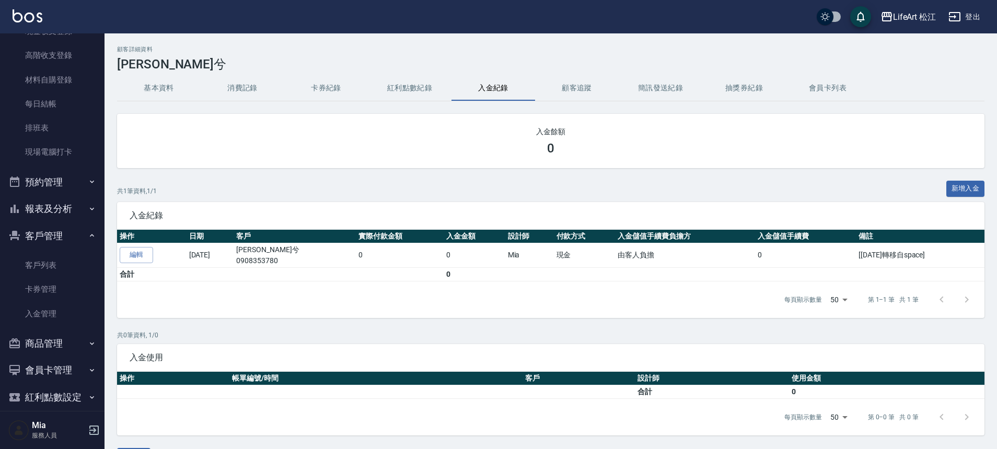
click at [393, 94] on button "紅利點數紀錄" at bounding box center [410, 88] width 84 height 25
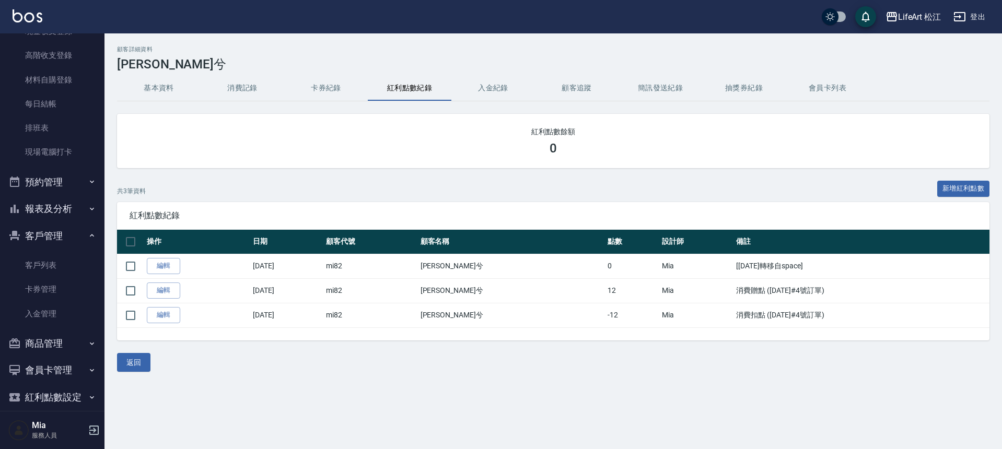
click at [490, 89] on button "入金紀錄" at bounding box center [493, 88] width 84 height 25
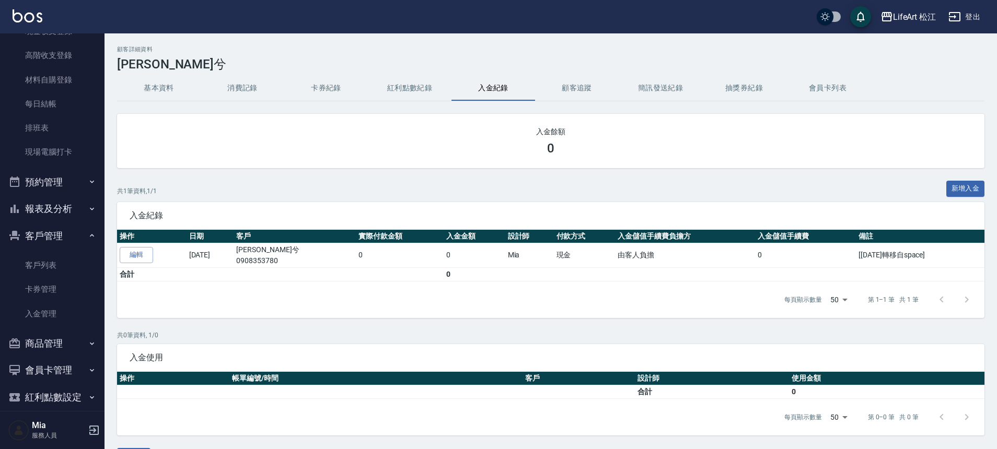
click at [586, 87] on button "顧客追蹤" at bounding box center [577, 88] width 84 height 25
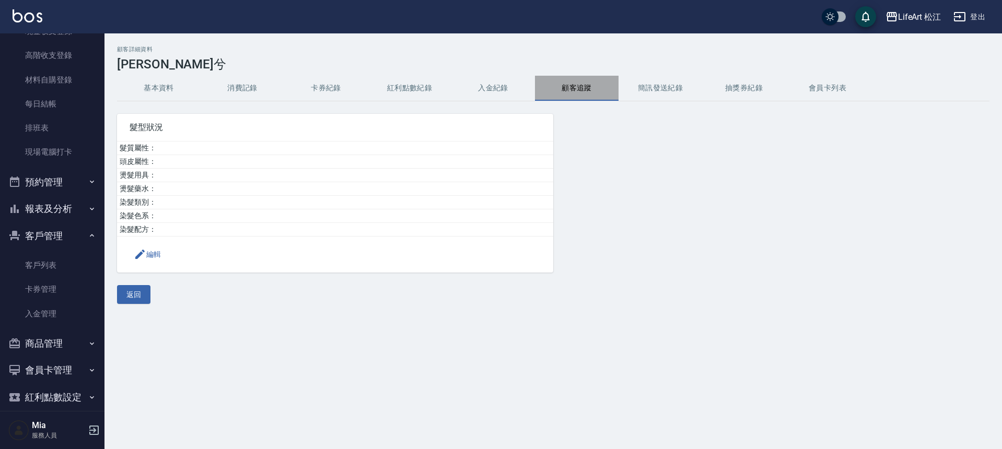
click at [586, 87] on button "顧客追蹤" at bounding box center [577, 88] width 84 height 25
click at [229, 96] on button "消費記錄" at bounding box center [243, 88] width 84 height 25
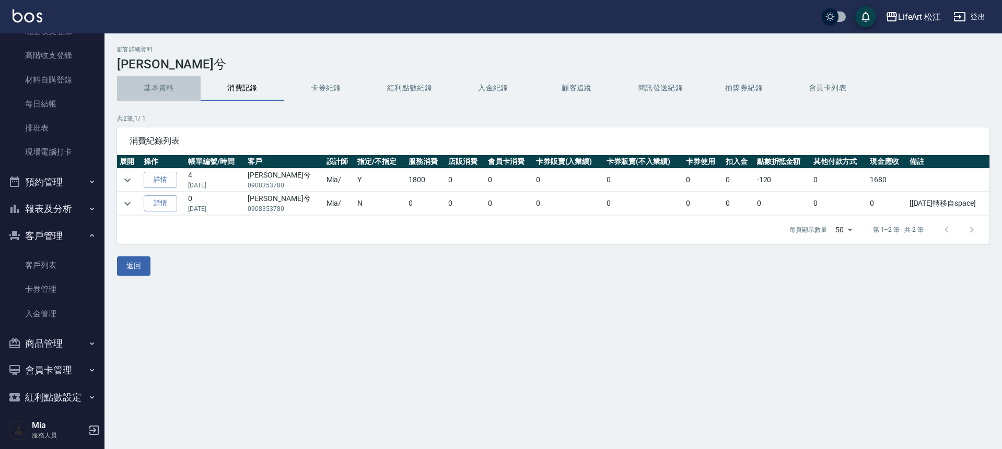
click at [155, 94] on button "基本資料" at bounding box center [159, 88] width 84 height 25
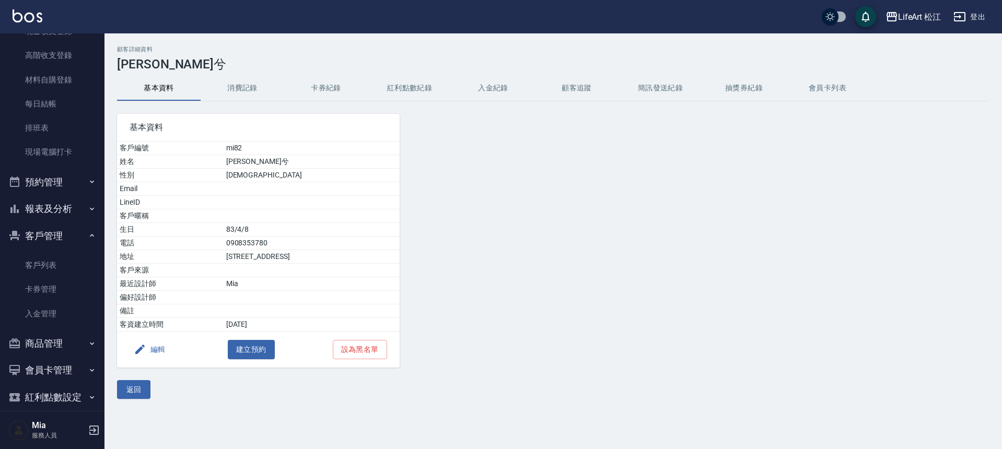
click at [232, 89] on button "消費記錄" at bounding box center [243, 88] width 84 height 25
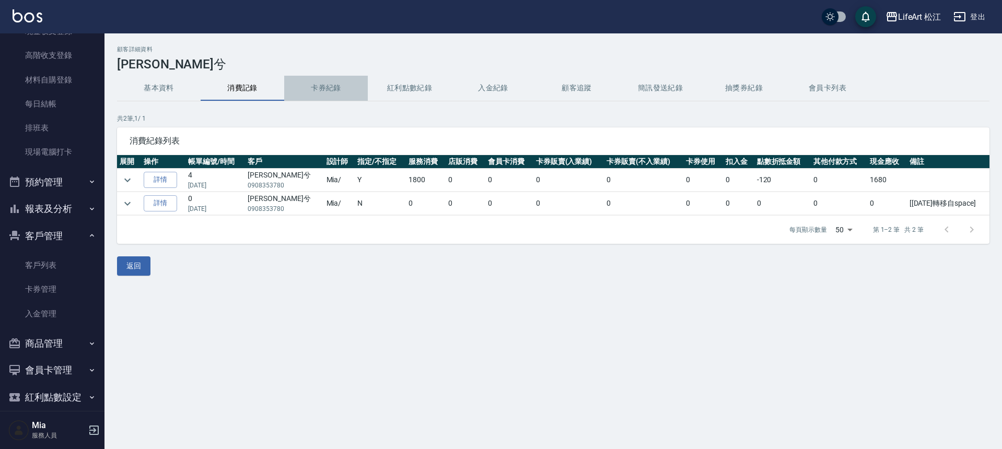
click at [329, 87] on button "卡券紀錄" at bounding box center [326, 88] width 84 height 25
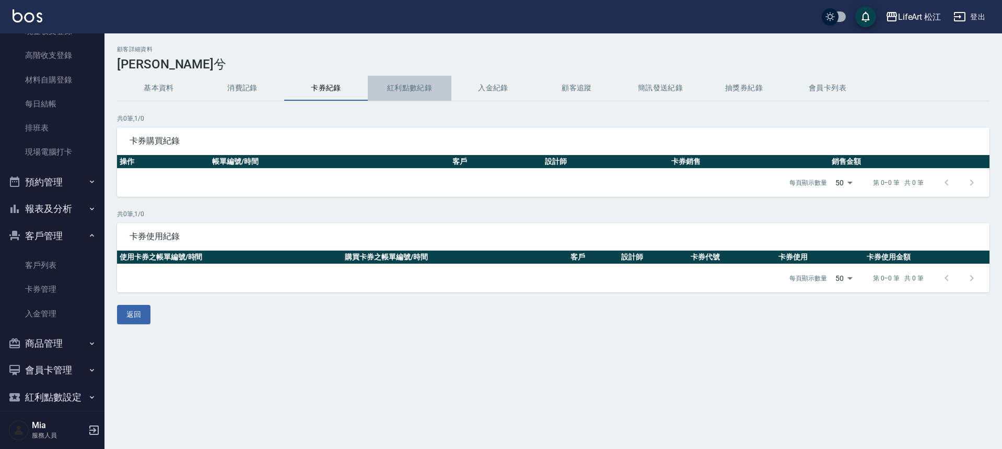
click at [399, 86] on button "紅利點數紀錄" at bounding box center [410, 88] width 84 height 25
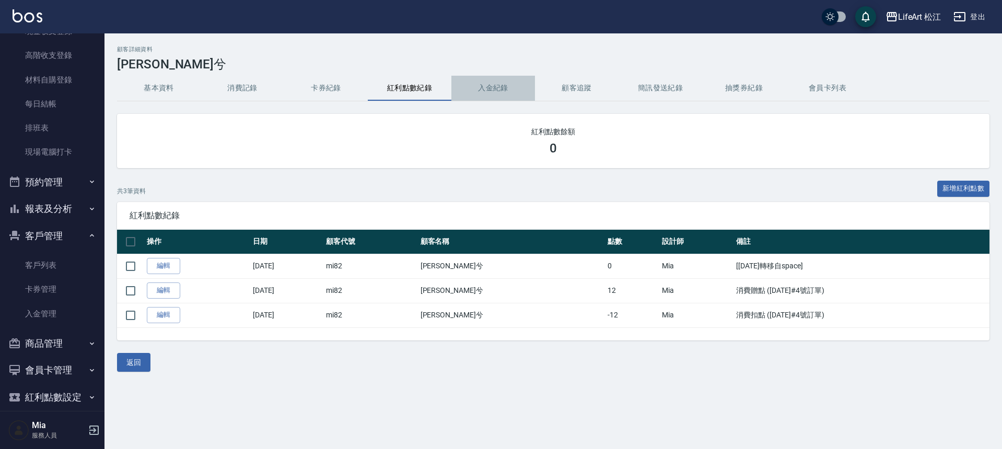
click at [496, 86] on button "入金紀錄" at bounding box center [493, 88] width 84 height 25
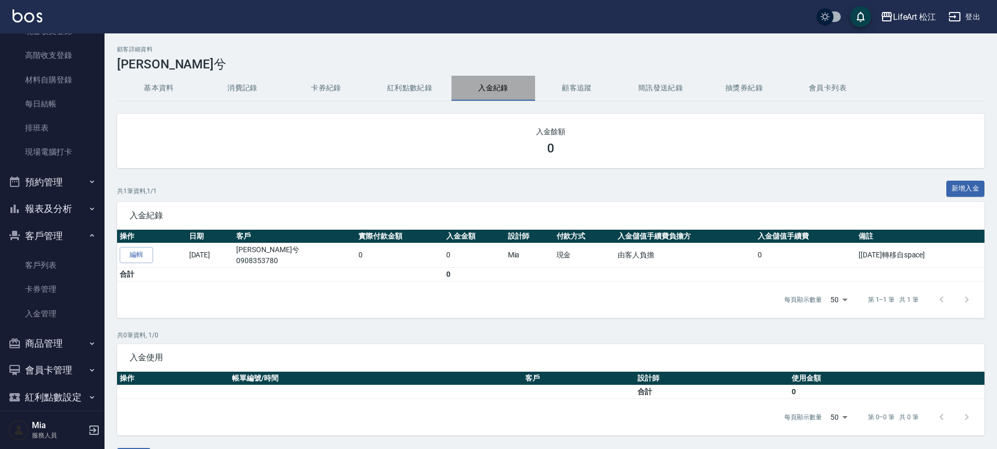
click at [496, 86] on button "入金紀錄" at bounding box center [493, 88] width 84 height 25
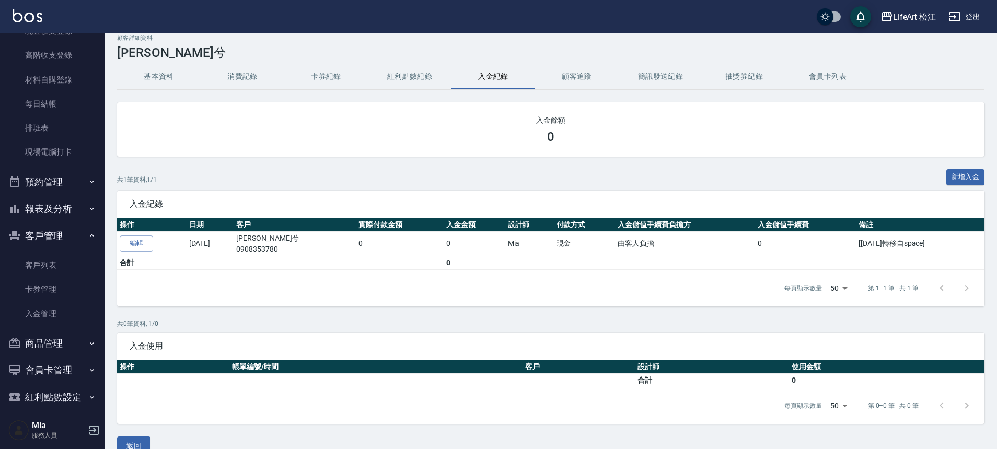
scroll to position [31, 0]
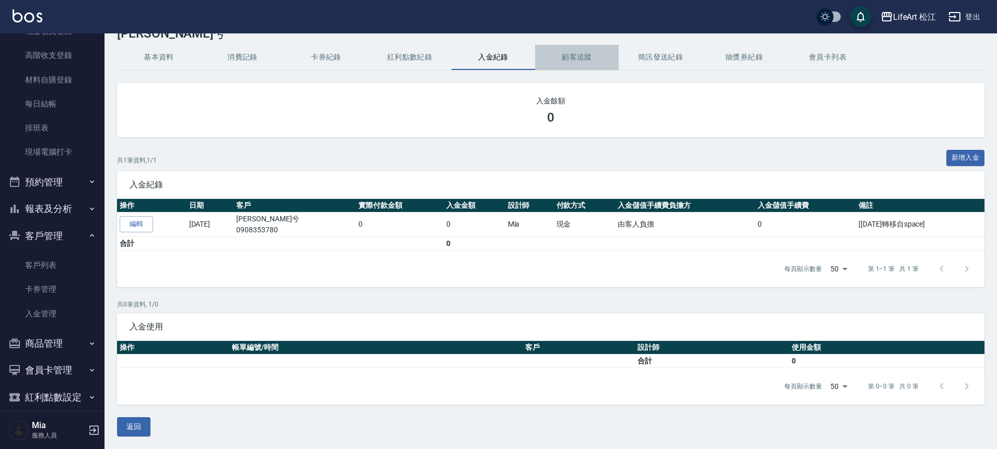
click at [577, 61] on button "顧客追蹤" at bounding box center [577, 57] width 84 height 25
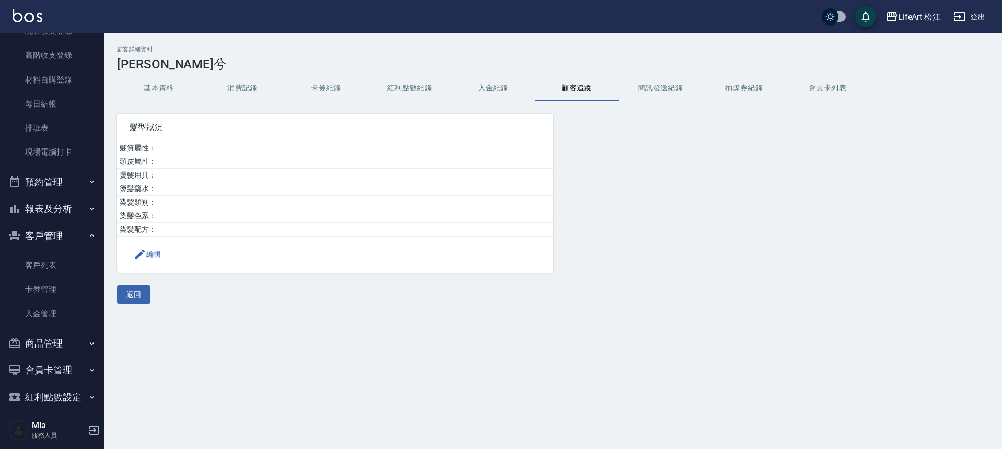
click at [672, 87] on button "簡訊發送紀錄" at bounding box center [661, 88] width 84 height 25
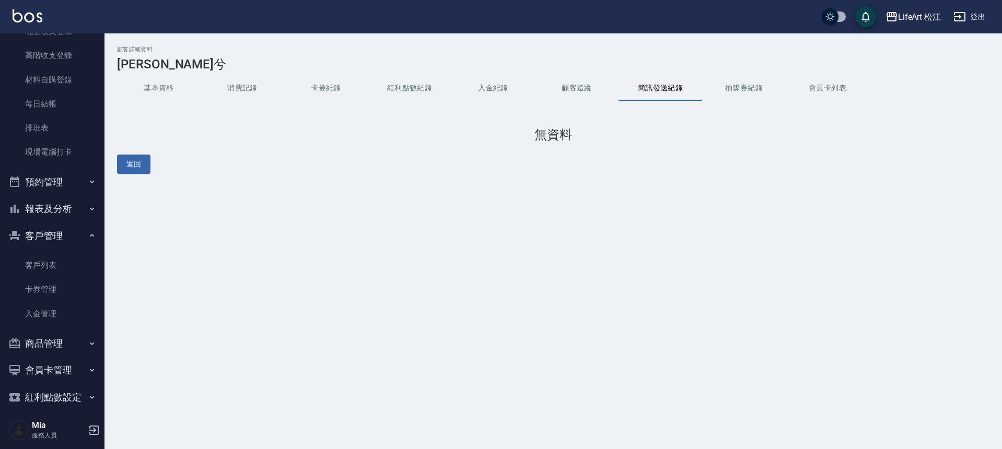
click at [745, 85] on button "抽獎券紀錄" at bounding box center [744, 88] width 84 height 25
click at [820, 83] on button "會員卡列表" at bounding box center [828, 88] width 84 height 25
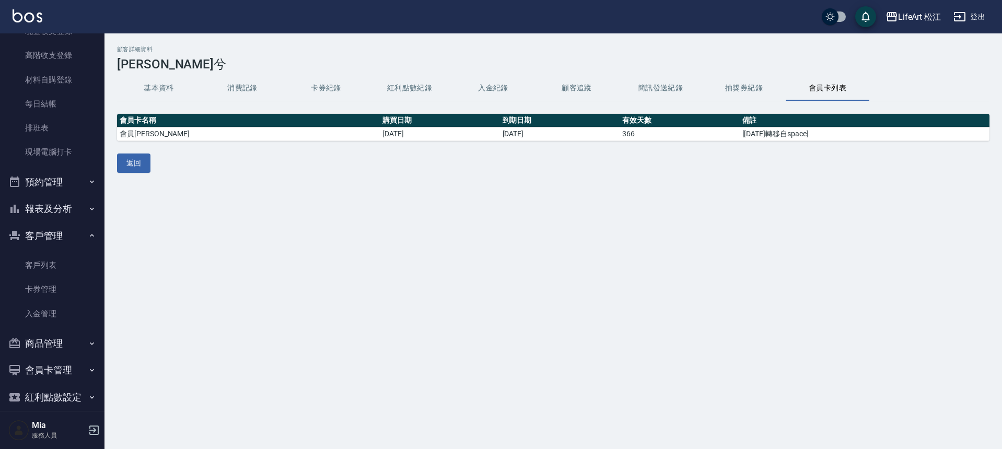
click at [158, 90] on button "基本資料" at bounding box center [159, 88] width 84 height 25
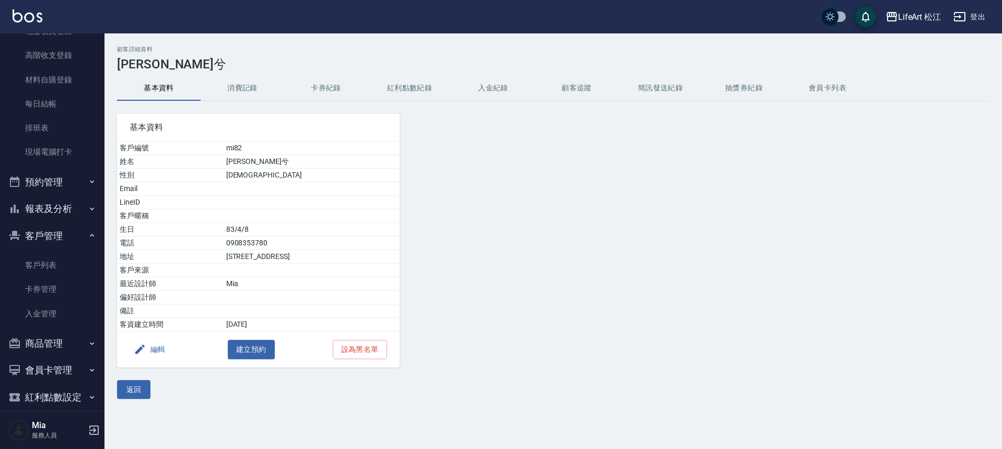
click at [837, 87] on button "會員卡列表" at bounding box center [828, 88] width 84 height 25
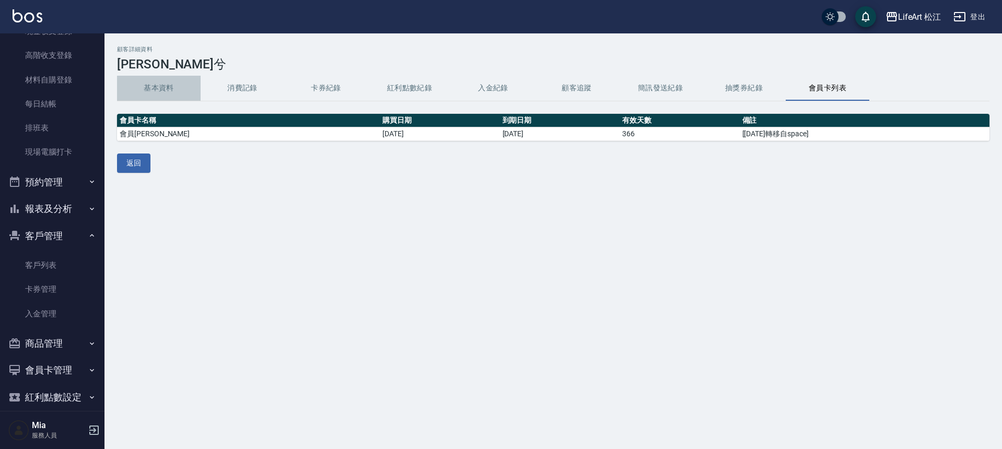
click at [155, 89] on button "基本資料" at bounding box center [159, 88] width 84 height 25
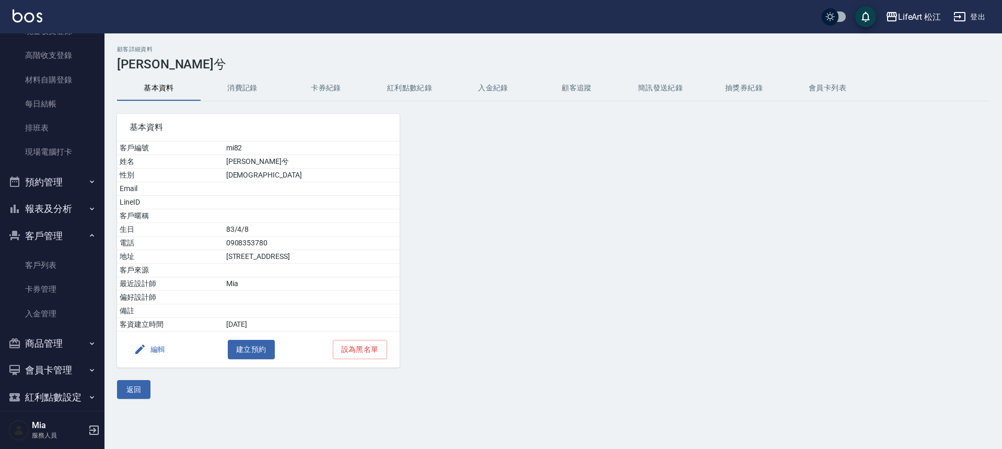
click at [256, 87] on button "消費記錄" at bounding box center [243, 88] width 84 height 25
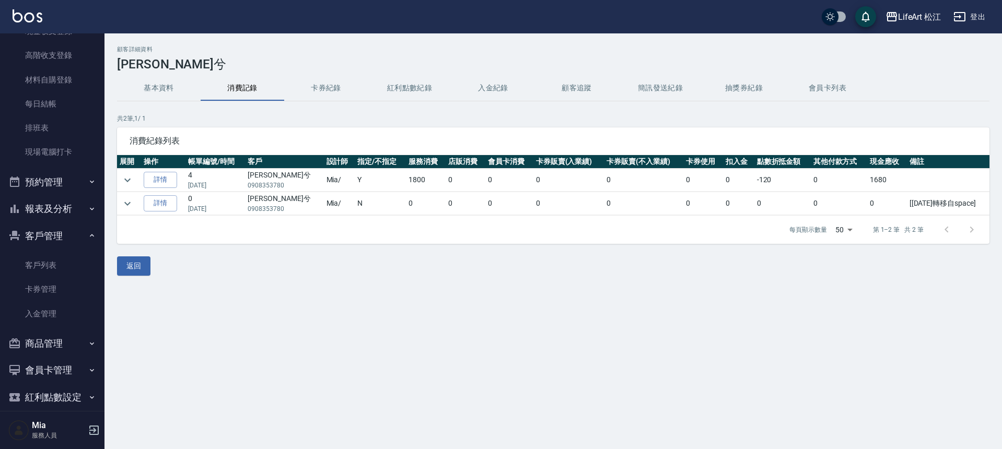
click at [504, 94] on button "入金紀錄" at bounding box center [493, 88] width 84 height 25
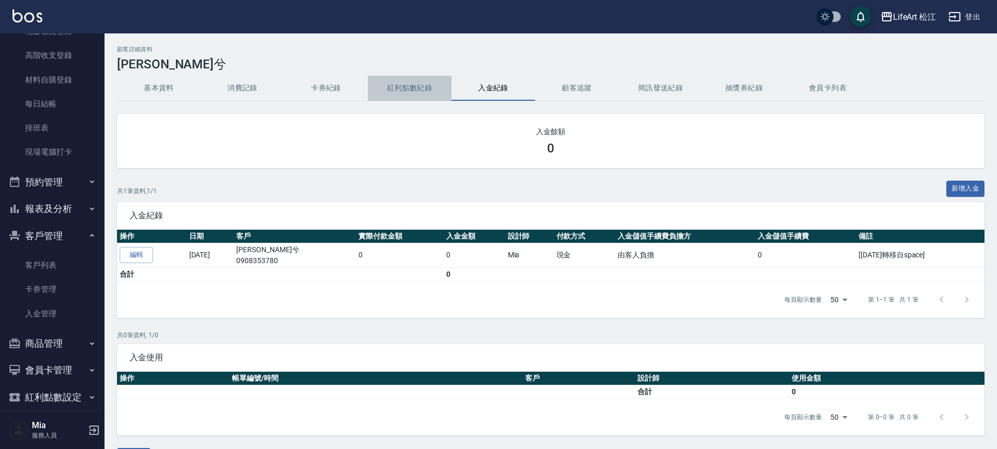
click at [412, 93] on button "紅利點數紀錄" at bounding box center [410, 88] width 84 height 25
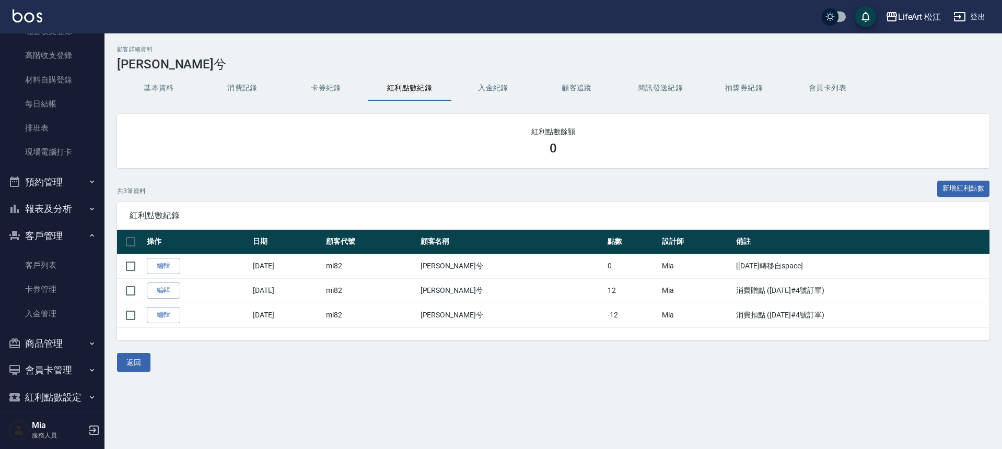
click at [251, 91] on button "消費記錄" at bounding box center [243, 88] width 84 height 25
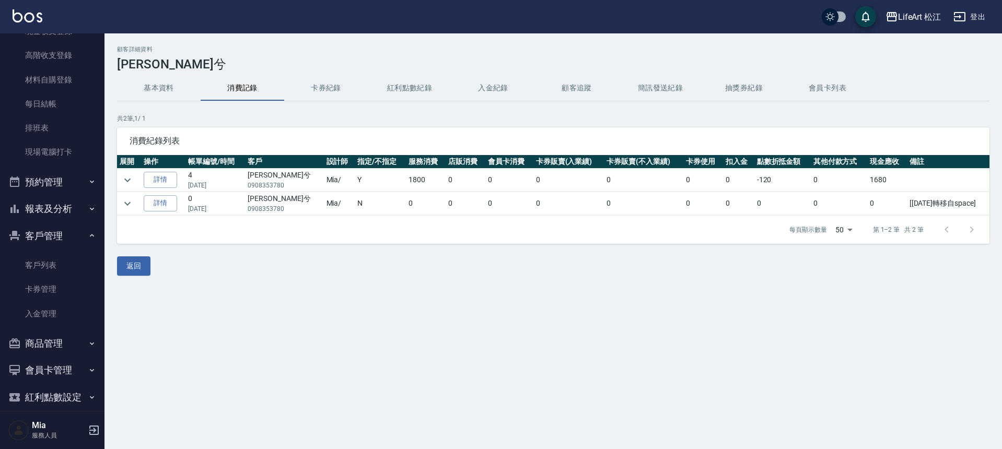
click at [163, 91] on button "基本資料" at bounding box center [159, 88] width 84 height 25
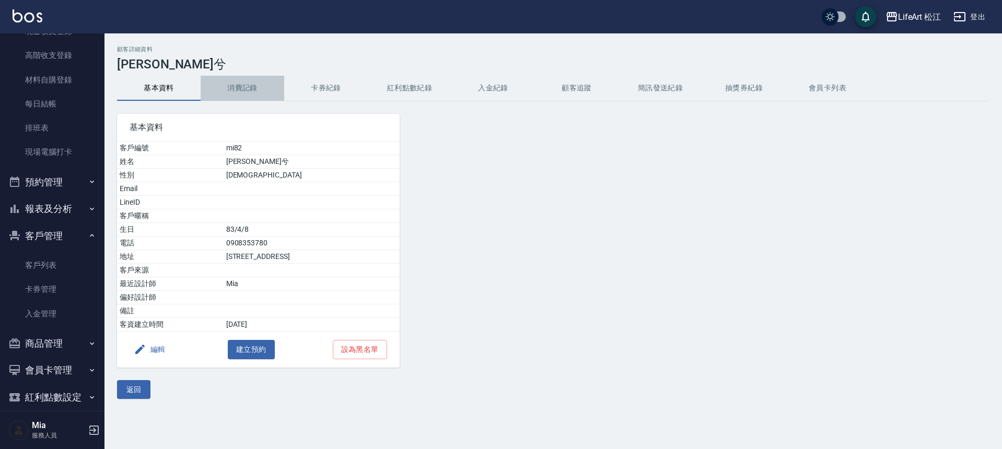
click at [242, 88] on button "消費記錄" at bounding box center [243, 88] width 84 height 25
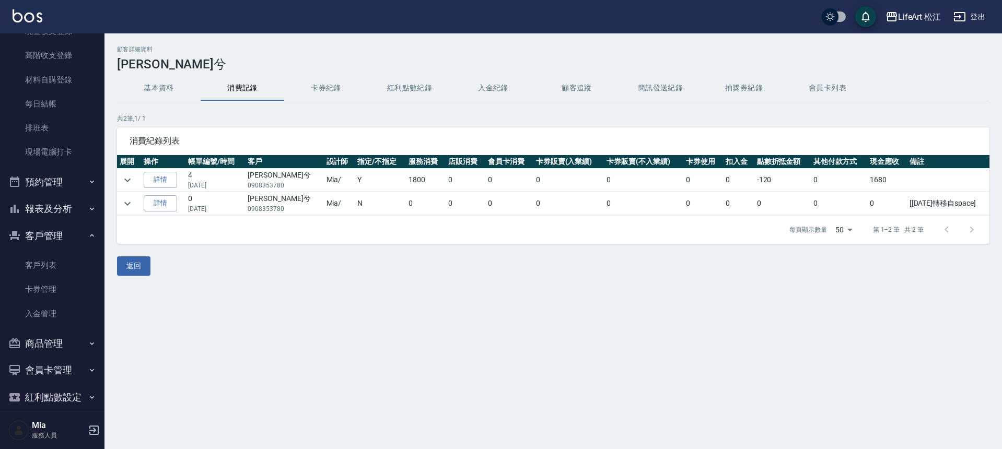
click at [306, 89] on button "卡券紀錄" at bounding box center [326, 88] width 84 height 25
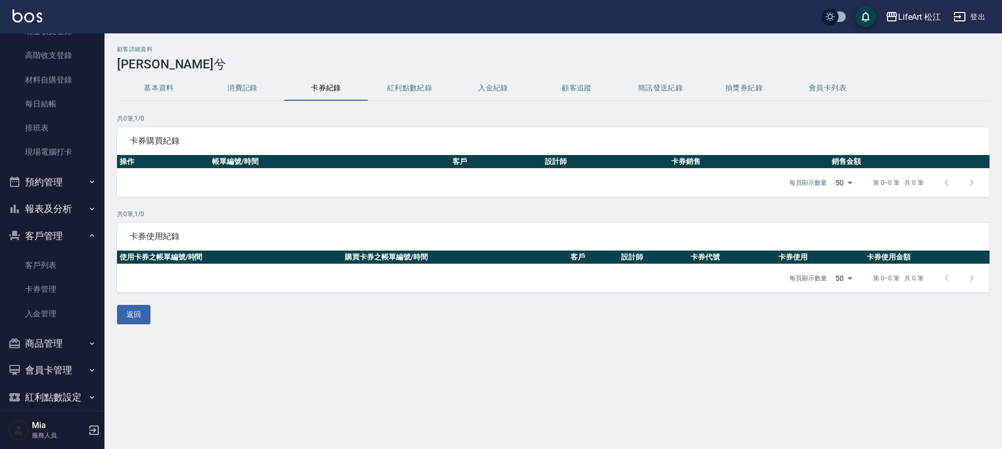
click at [410, 89] on button "紅利點數紀錄" at bounding box center [410, 88] width 84 height 25
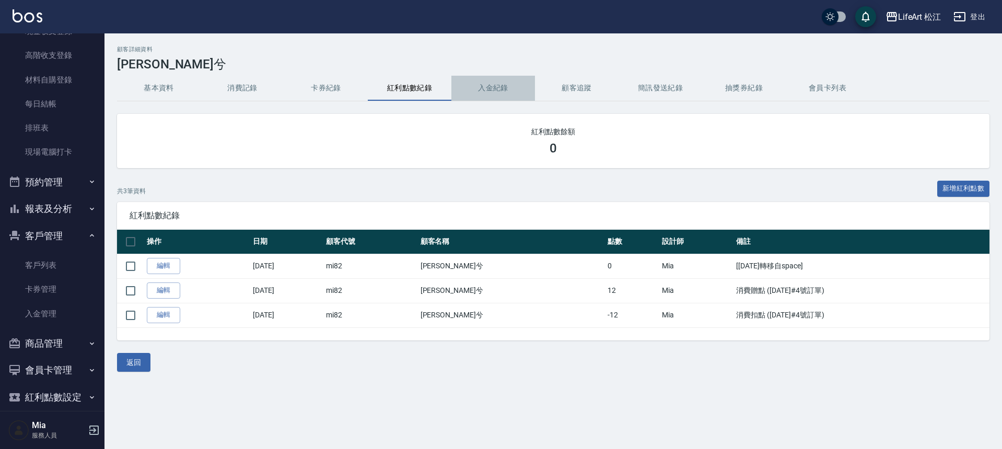
drag, startPoint x: 516, startPoint y: 85, endPoint x: 343, endPoint y: 100, distance: 173.7
click at [516, 85] on button "入金紀錄" at bounding box center [493, 88] width 84 height 25
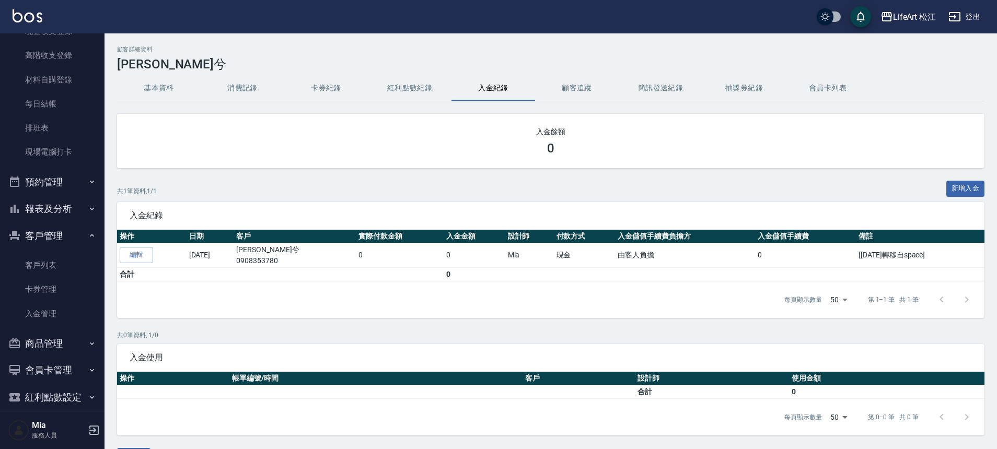
click at [249, 92] on button "消費記錄" at bounding box center [243, 88] width 84 height 25
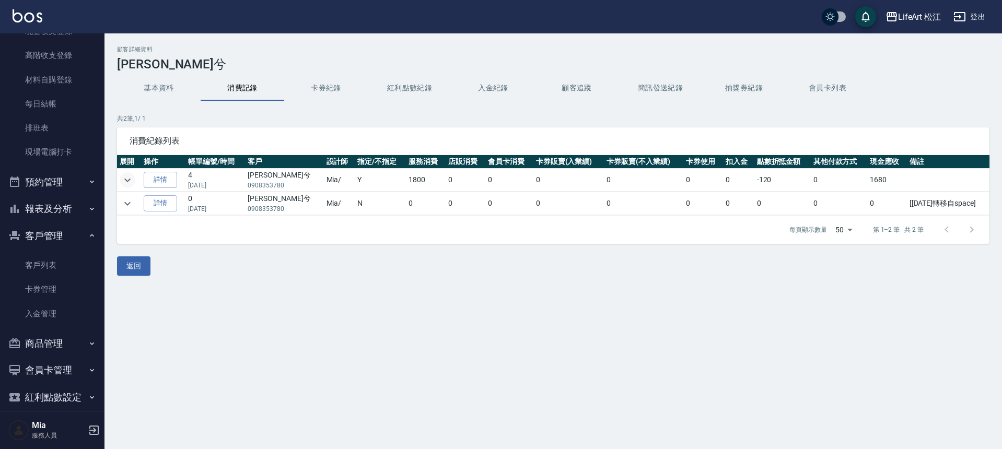
click at [132, 180] on icon "expand row" at bounding box center [127, 180] width 13 height 13
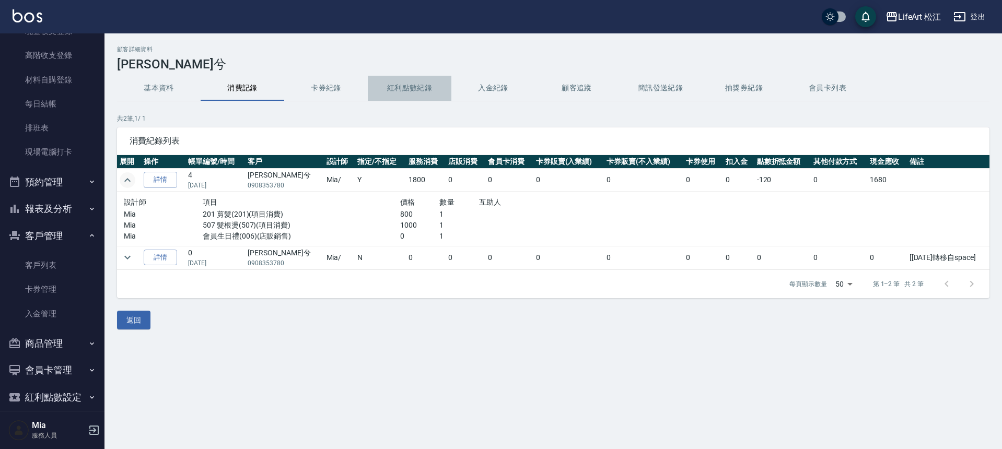
click at [391, 86] on button "紅利點數紀錄" at bounding box center [410, 88] width 84 height 25
